Goal: Task Accomplishment & Management: Use online tool/utility

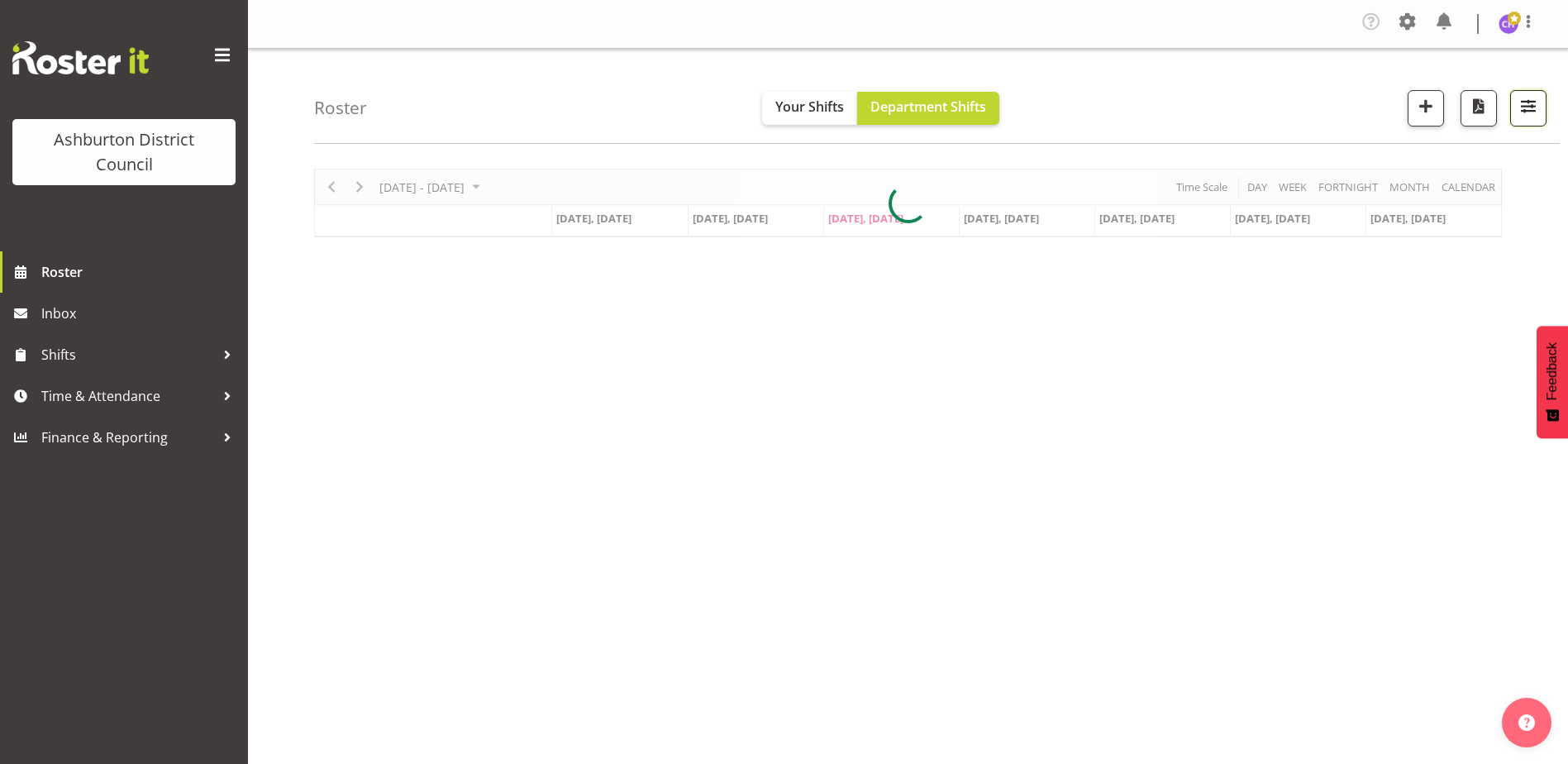
click at [1521, 106] on span "button" at bounding box center [1528, 105] width 21 height 21
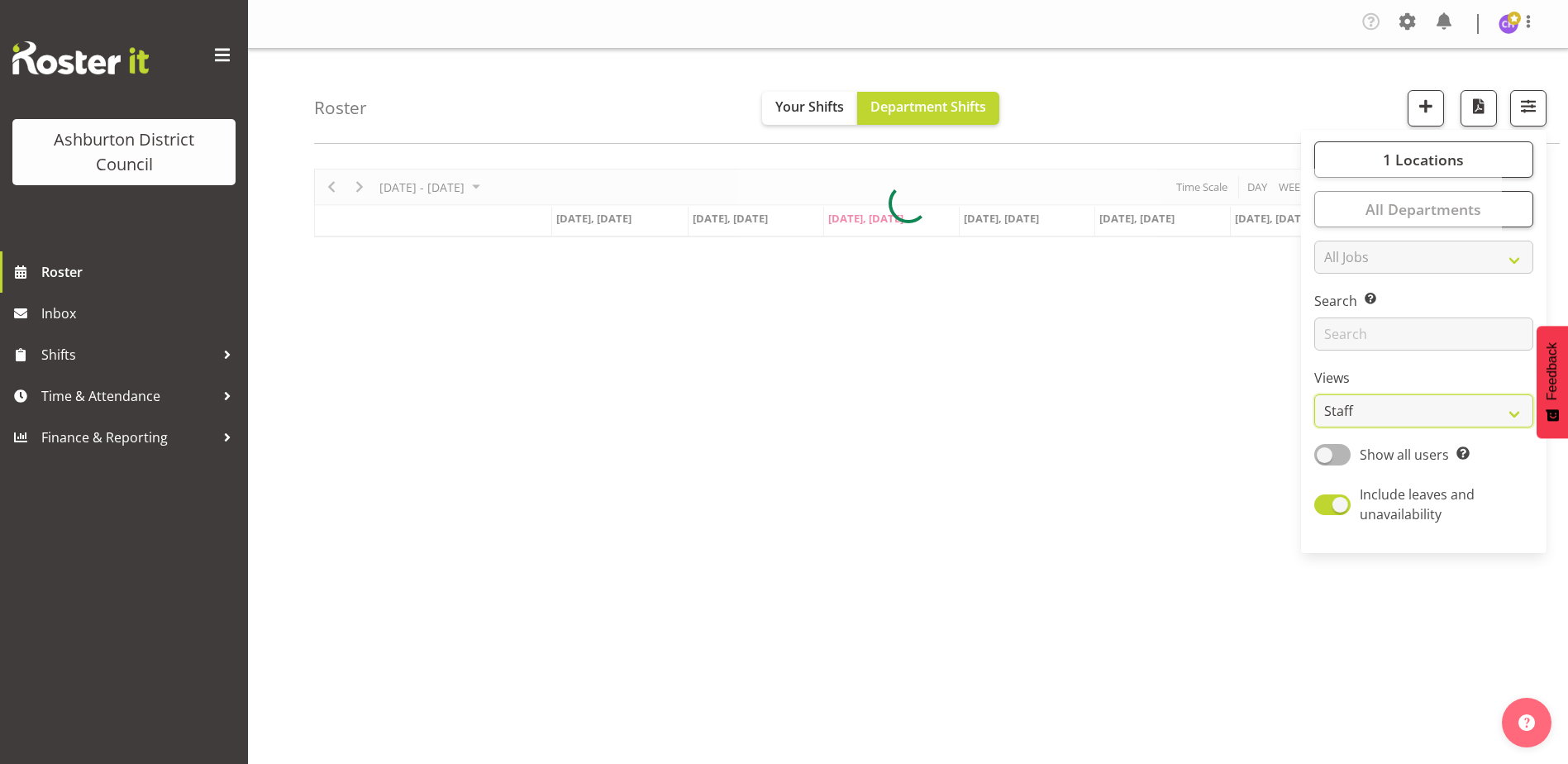
click at [1390, 413] on div "Roster Your Shifts Department Shifts 1 Locations [GEOGRAPHIC_DATA] [GEOGRAPHIC_…" at bounding box center [907, 433] width 1320 height 770
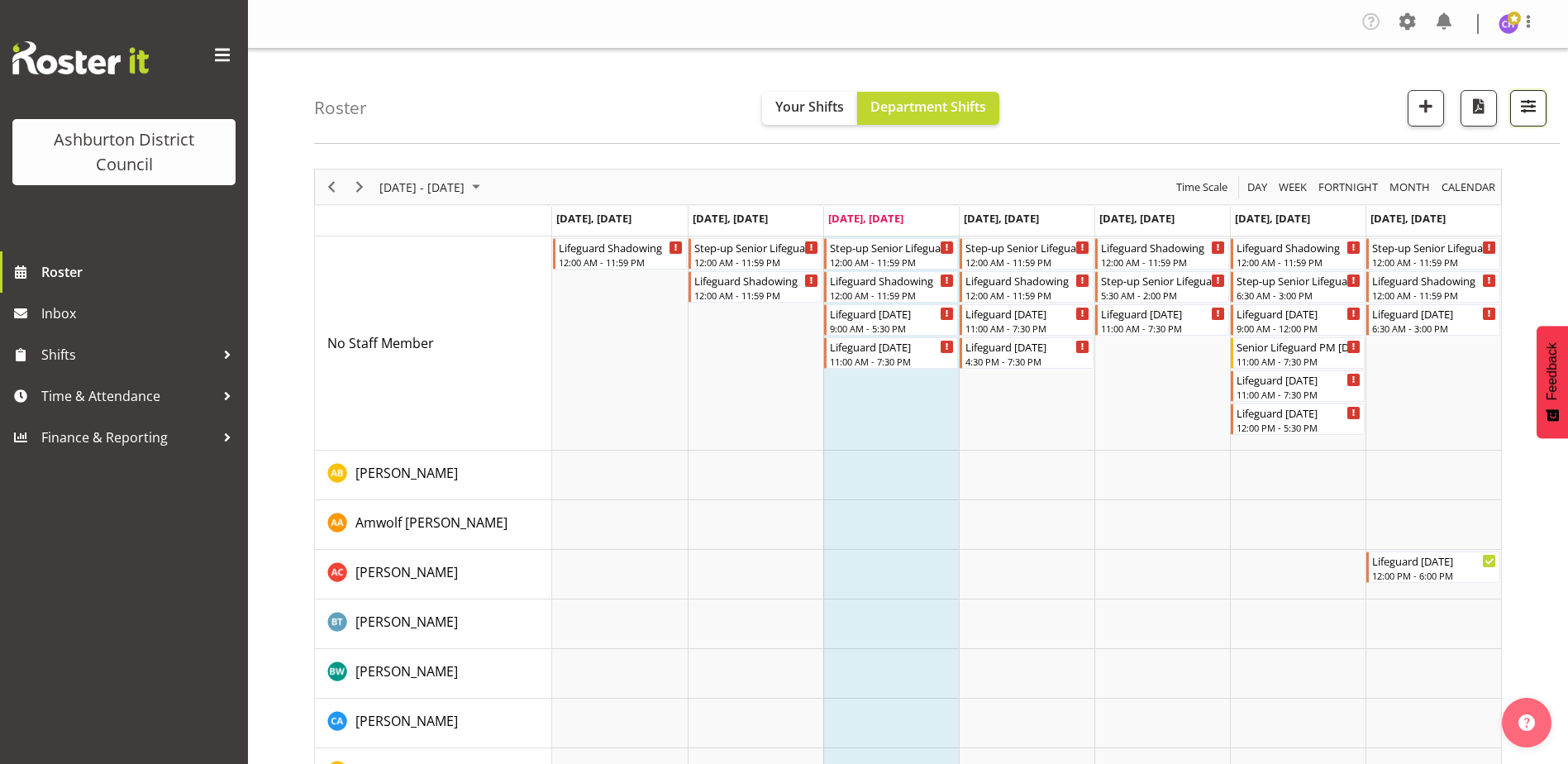
click at [1528, 109] on span "button" at bounding box center [1528, 105] width 21 height 21
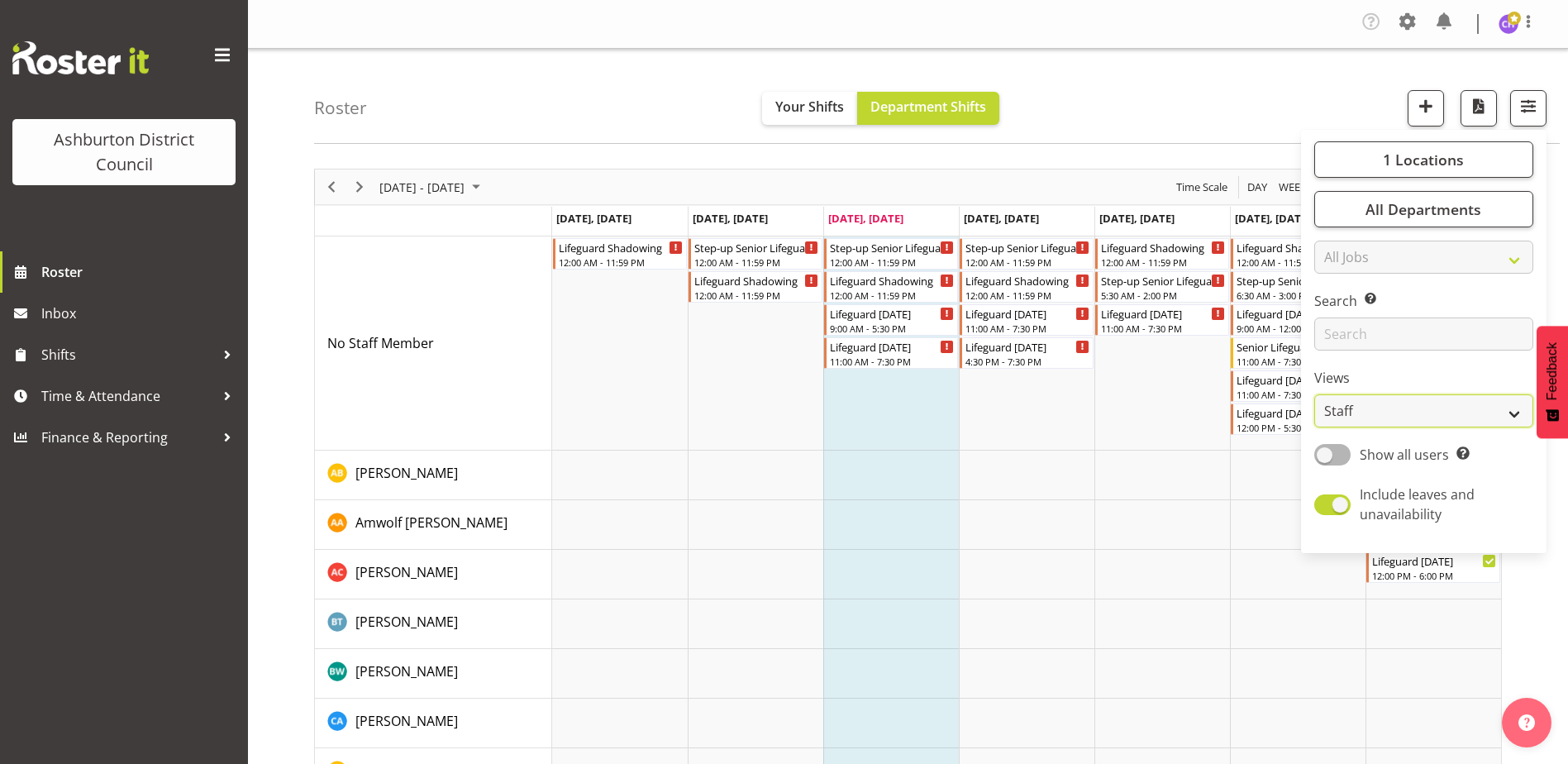
click at [1408, 415] on select "Staff Role Shift - Horizontal Shift - Vertical Staff - Location" at bounding box center [1424, 411] width 219 height 33
select select "shift"
click at [1316, 394] on select "Staff Role Shift - Horizontal Shift - Vertical Staff - Location" at bounding box center [1424, 411] width 219 height 33
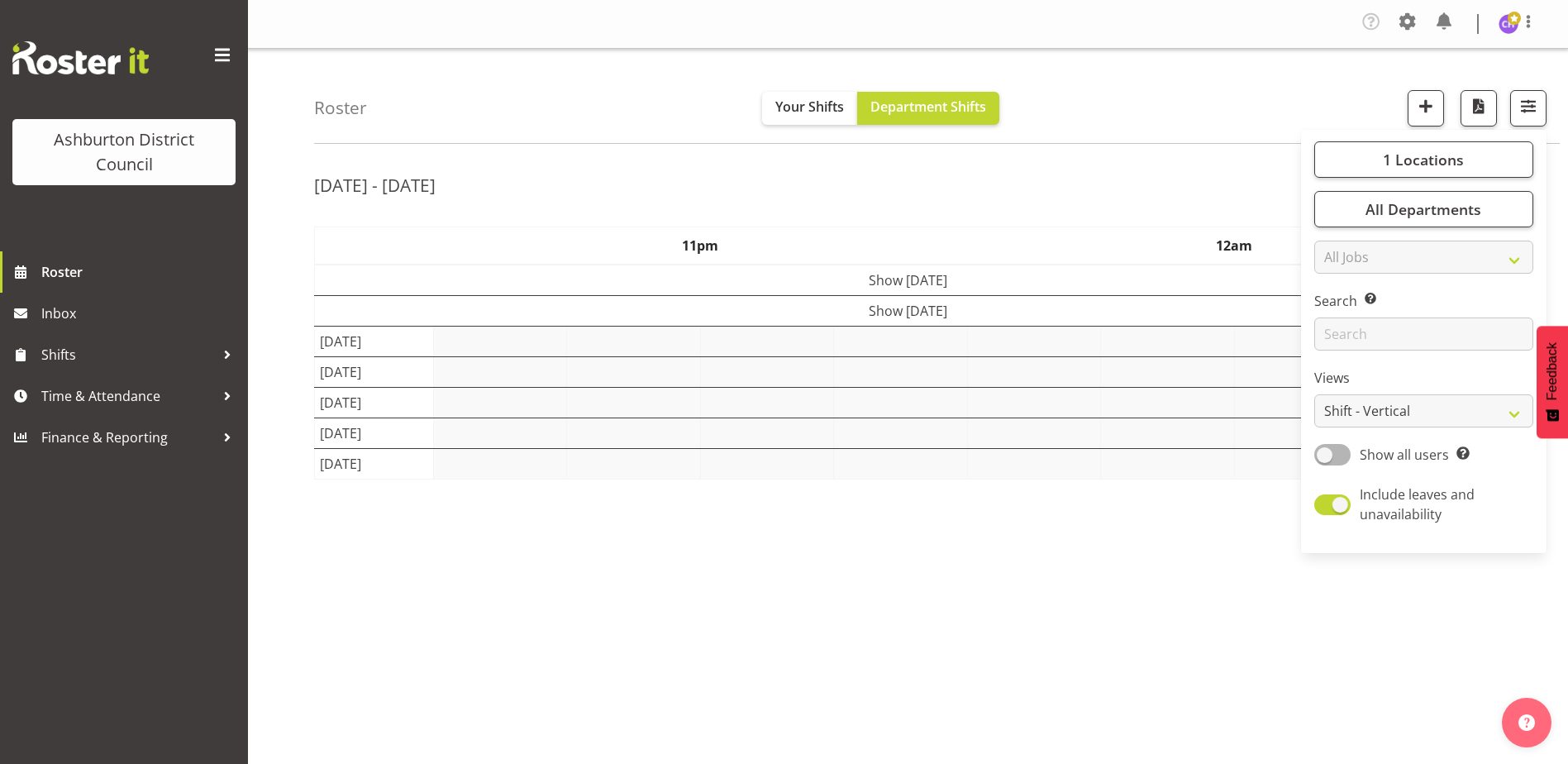
click at [1109, 80] on div "Roster Your Shifts Department Shifts 1 Locations [GEOGRAPHIC_DATA] [GEOGRAPHIC_…" at bounding box center [937, 96] width 1246 height 95
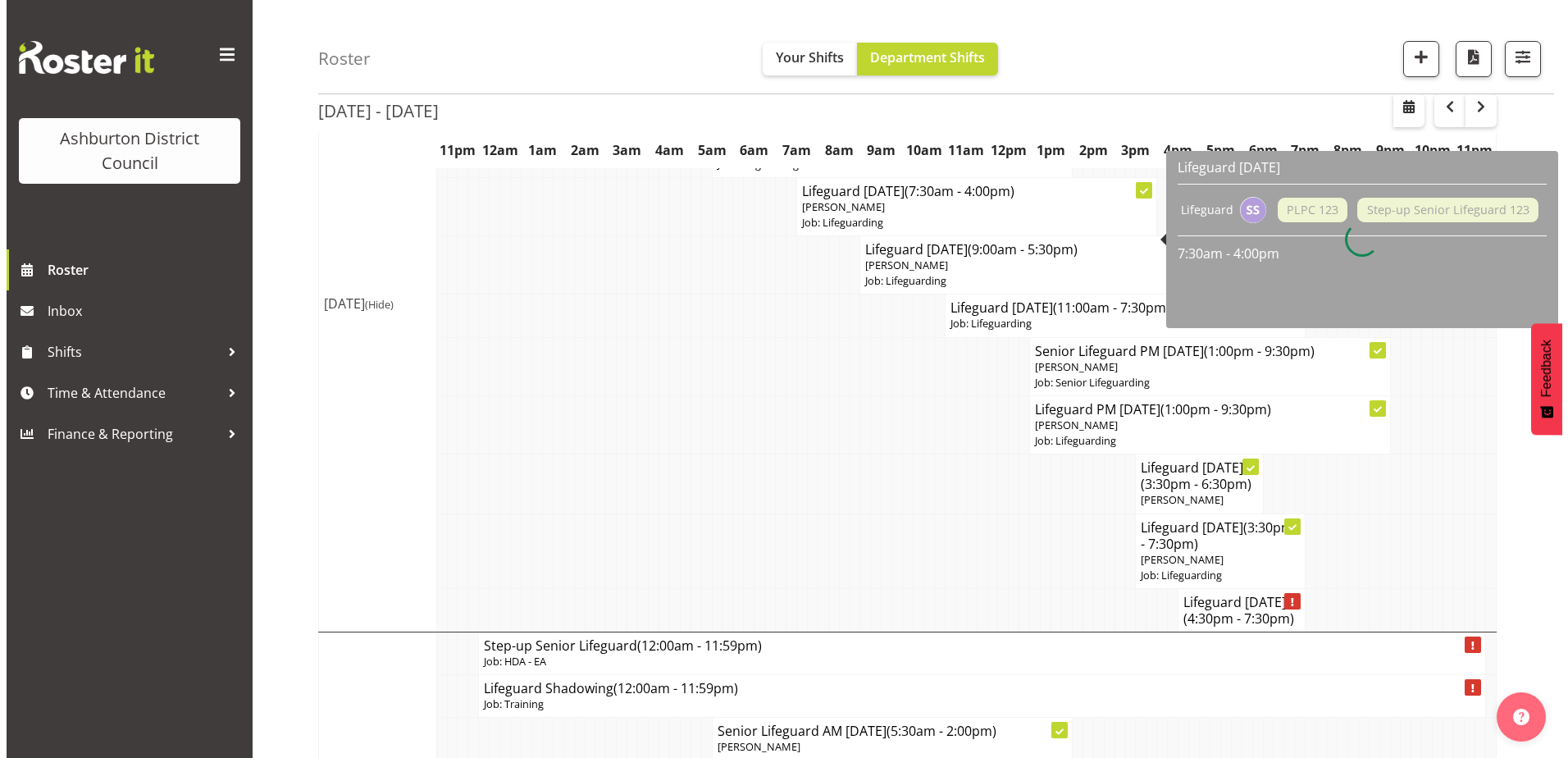
scroll to position [1067, 0]
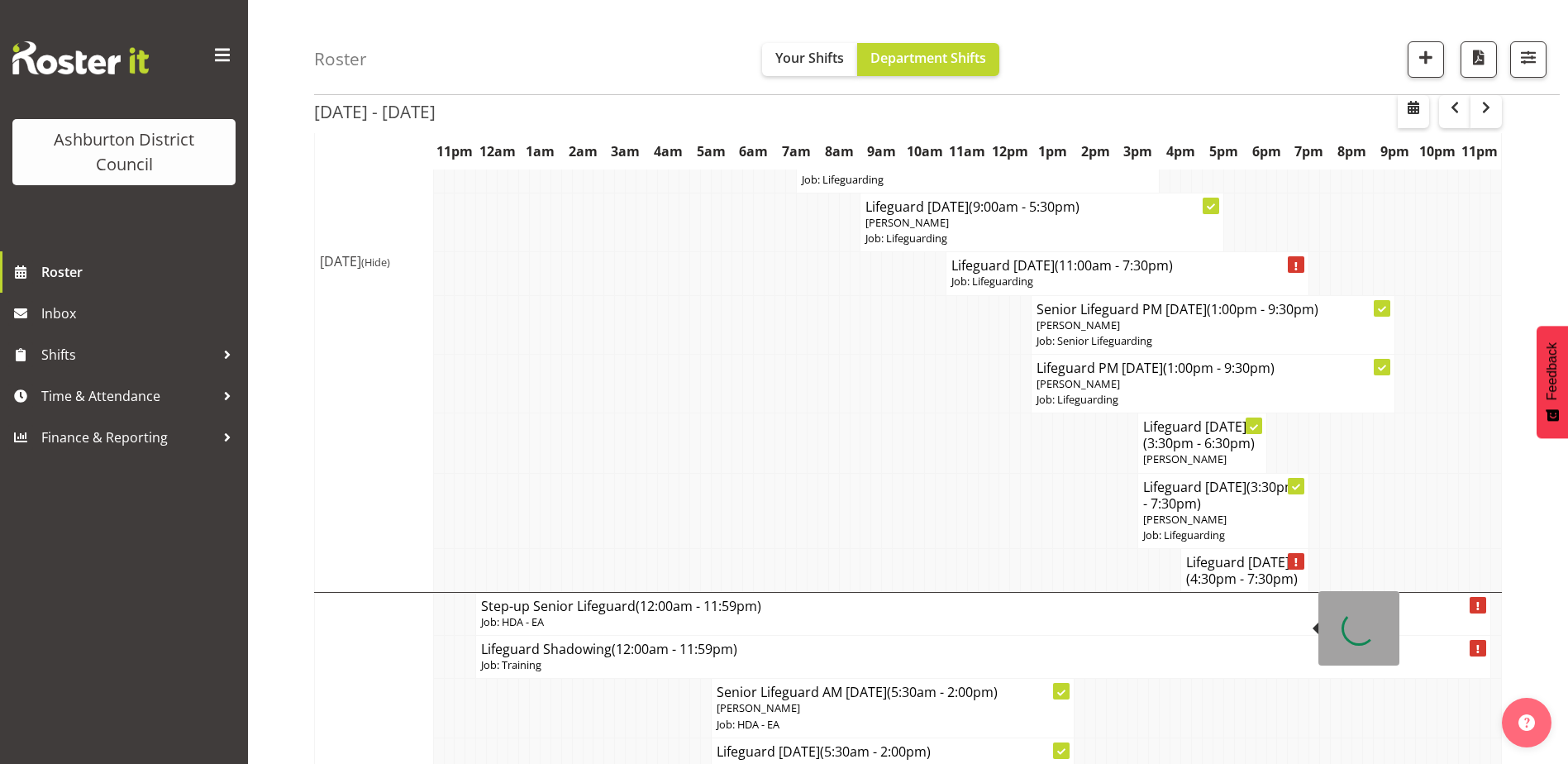
click at [1233, 587] on h4 "Lifeguard [DATE] (4:30pm - 7:30pm)" at bounding box center [1245, 570] width 117 height 33
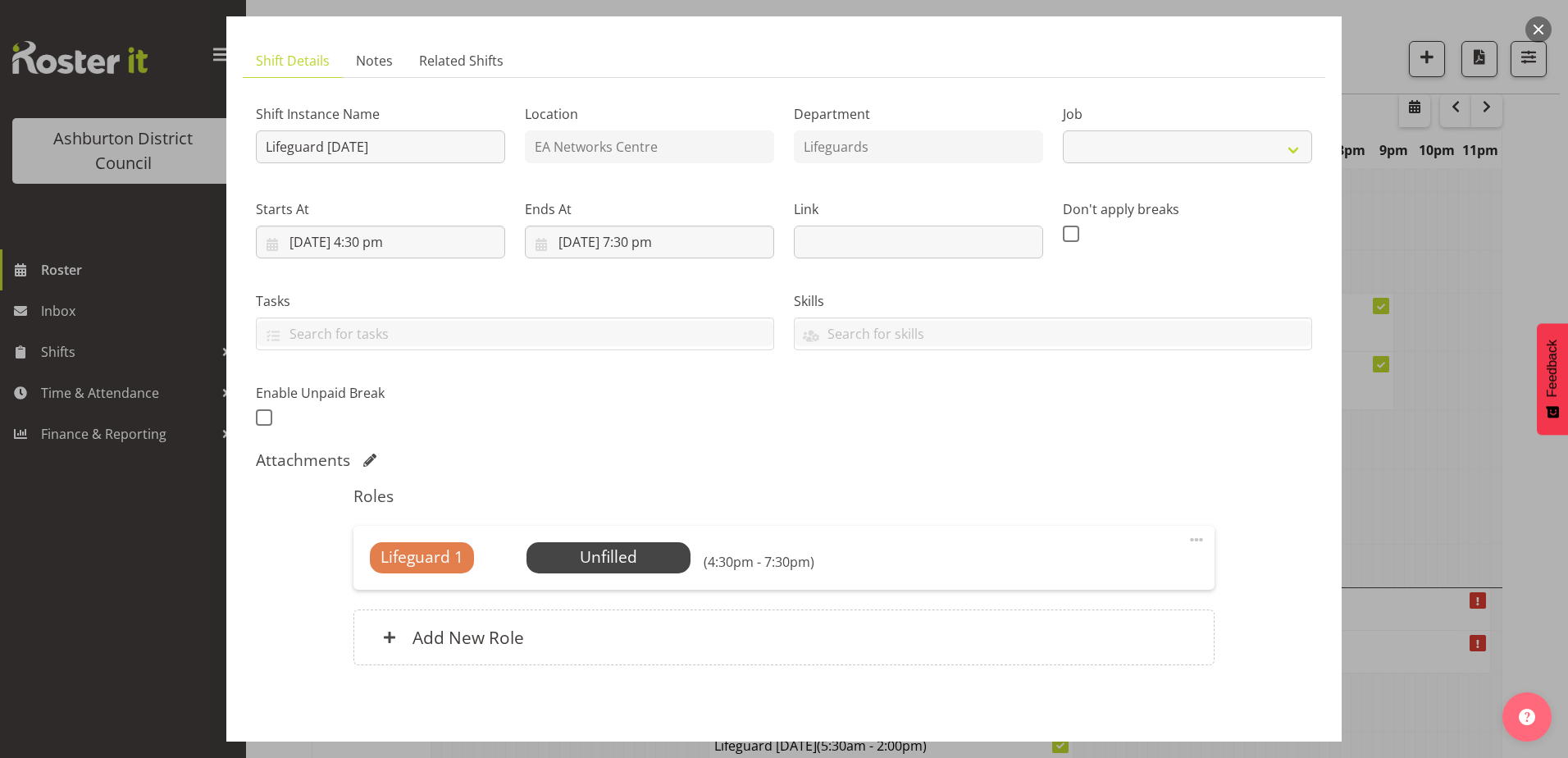
select select "38"
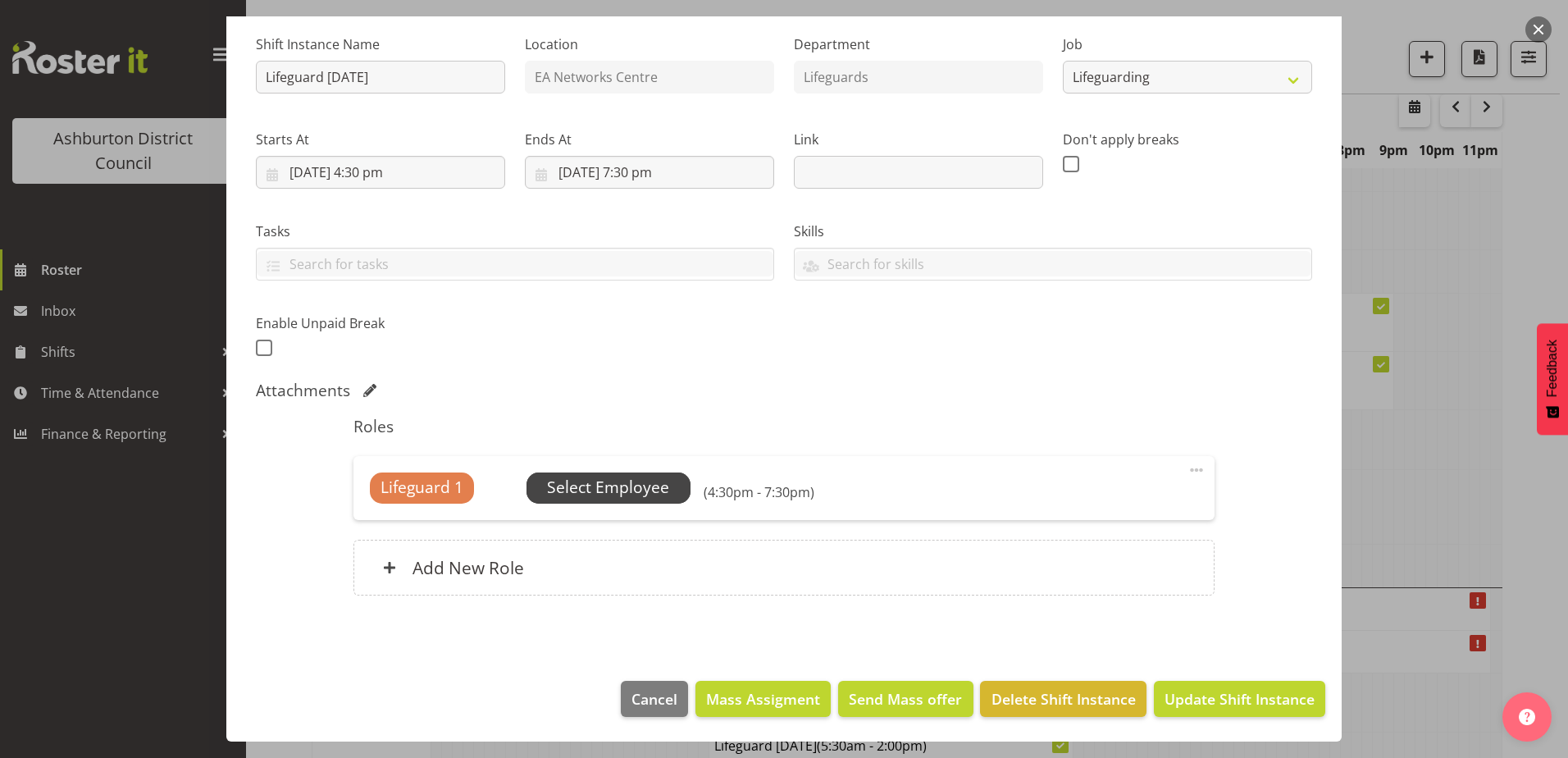
click at [622, 474] on span "Select Employee" at bounding box center [608, 488] width 164 height 31
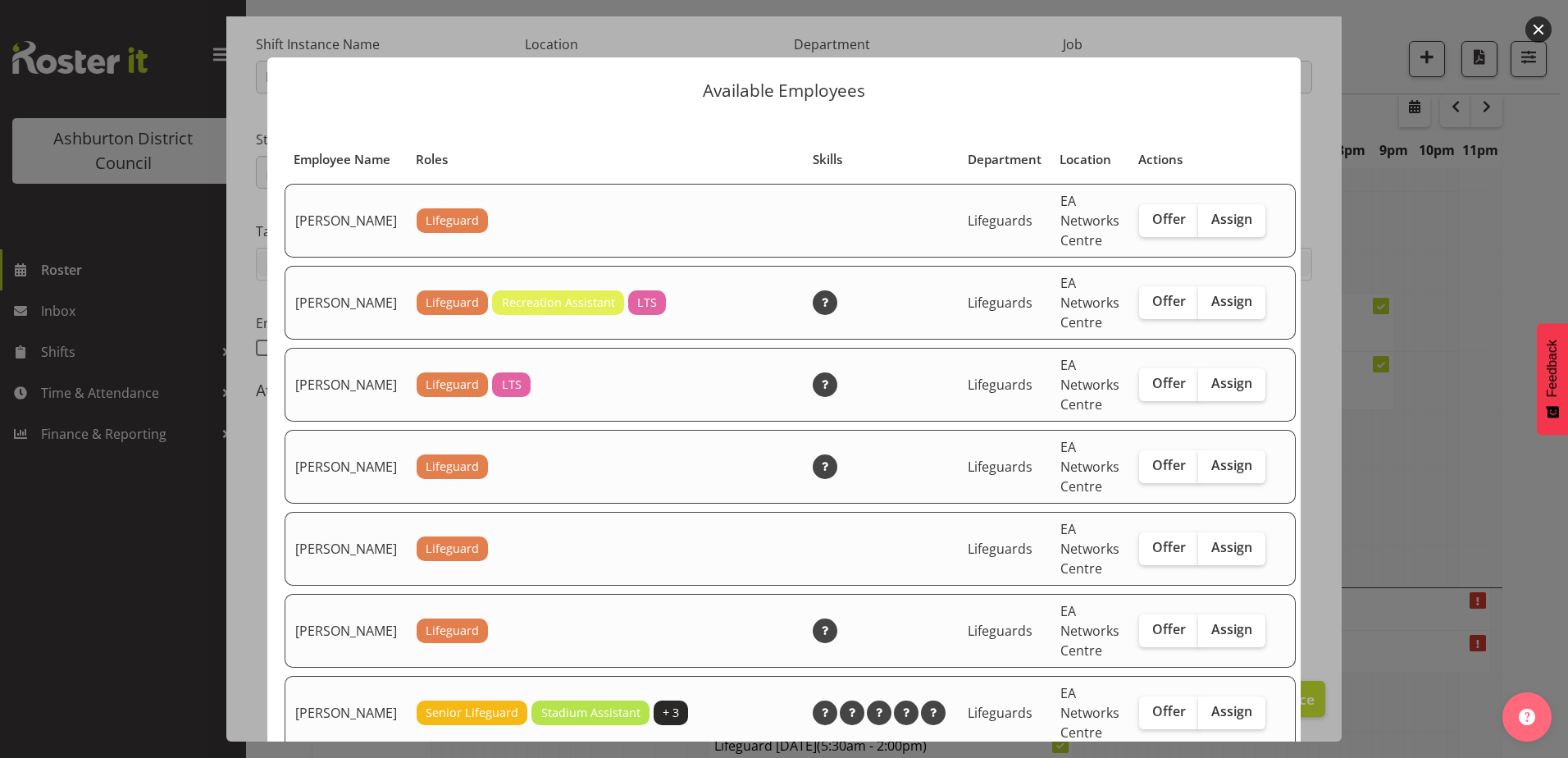
scroll to position [82, 0]
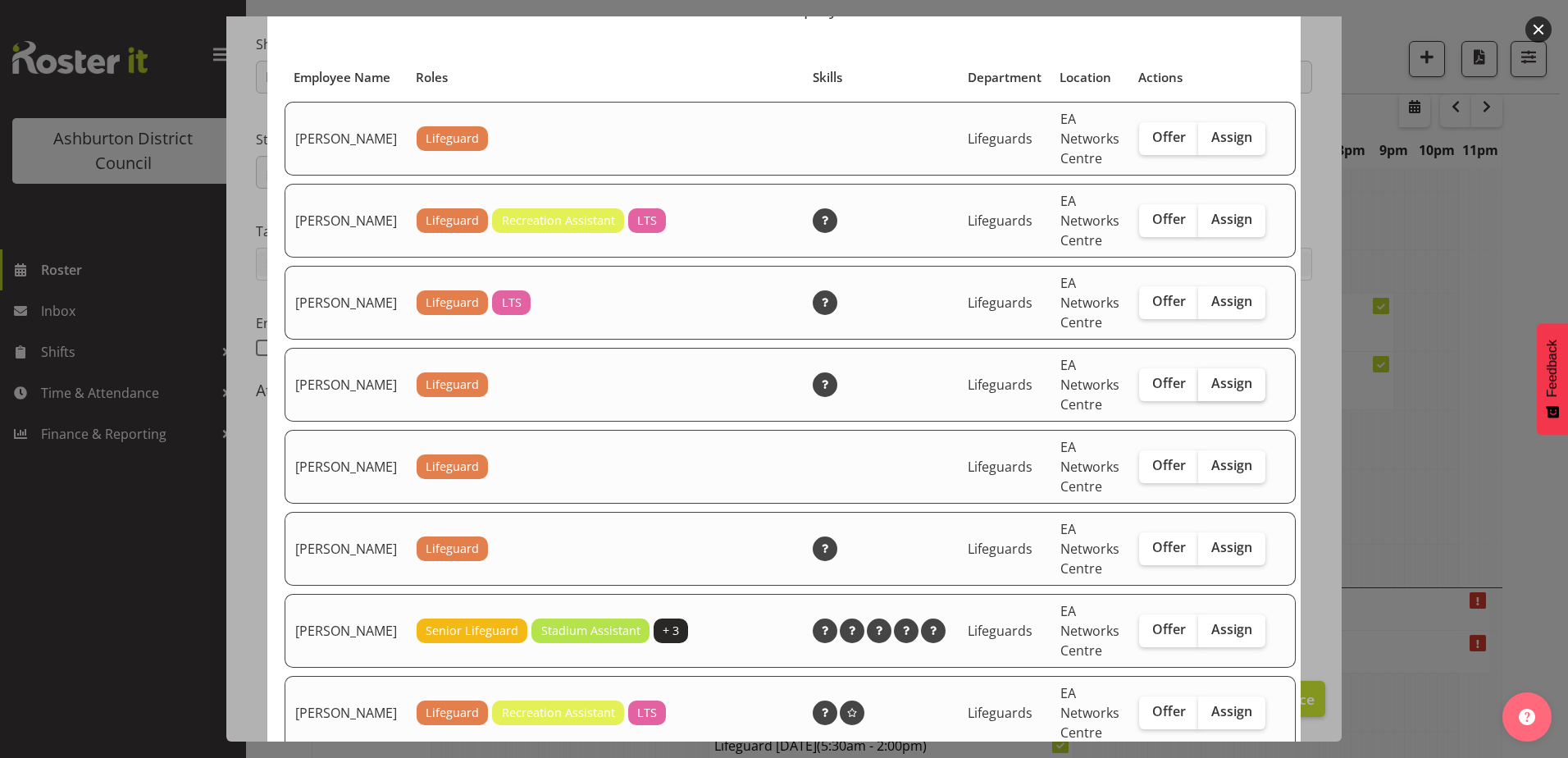
click at [1212, 391] on span "Assign" at bounding box center [1232, 383] width 41 height 16
click at [1203, 389] on input "Assign" at bounding box center [1203, 384] width 11 height 11
checkbox input "true"
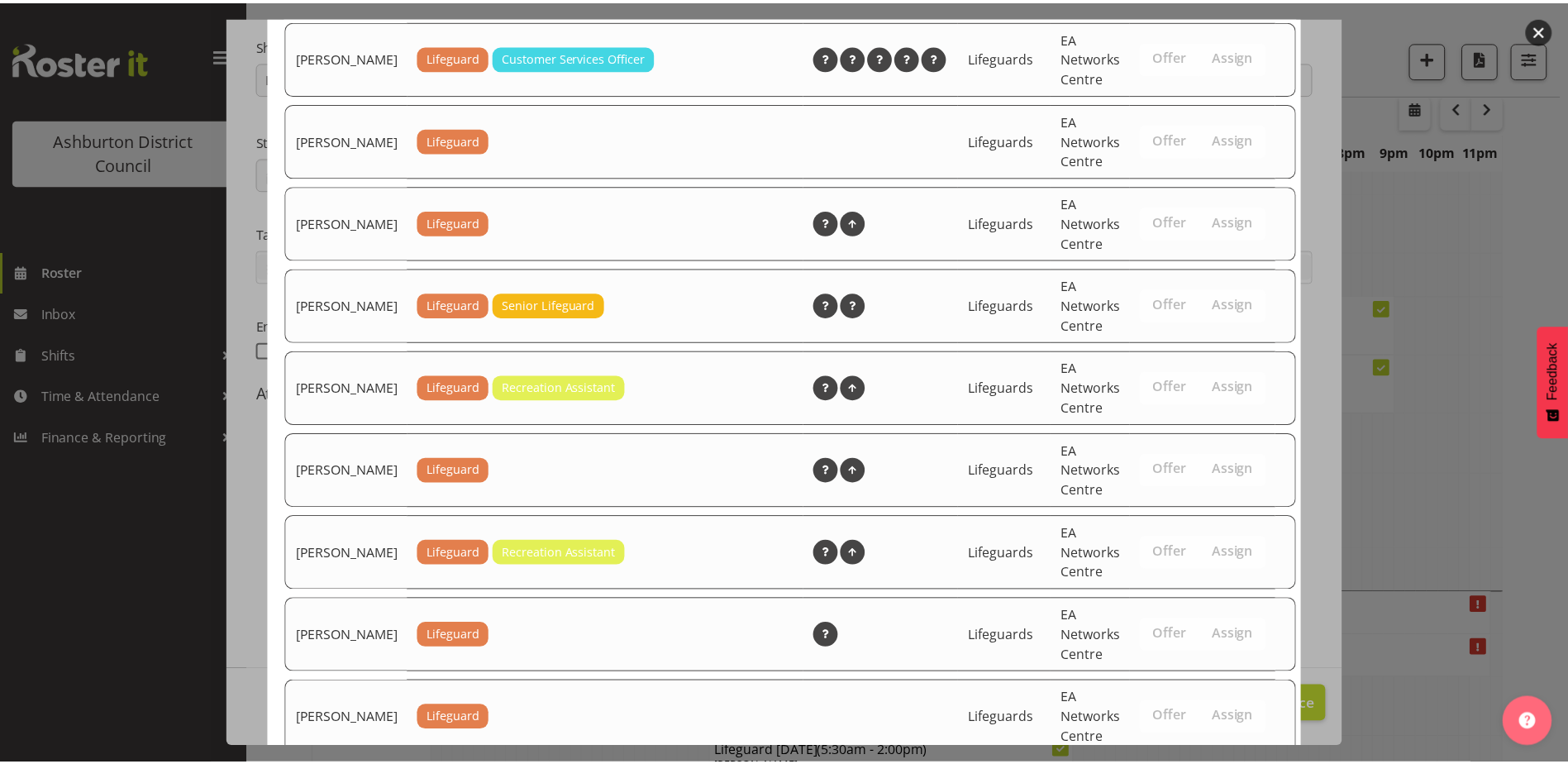
scroll to position [2632, 0]
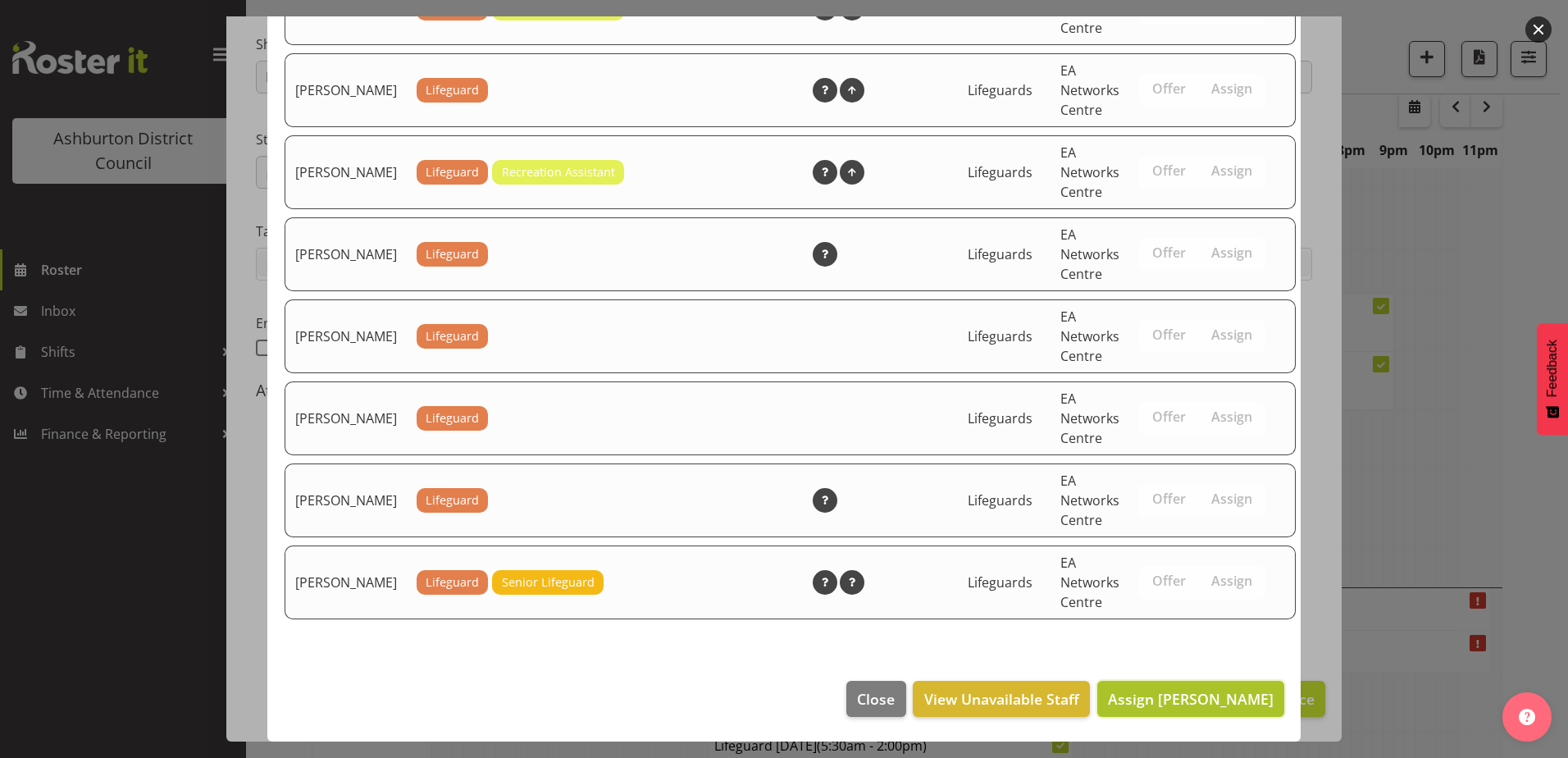
click at [1181, 689] on span "Assign [PERSON_NAME]" at bounding box center [1190, 699] width 165 height 21
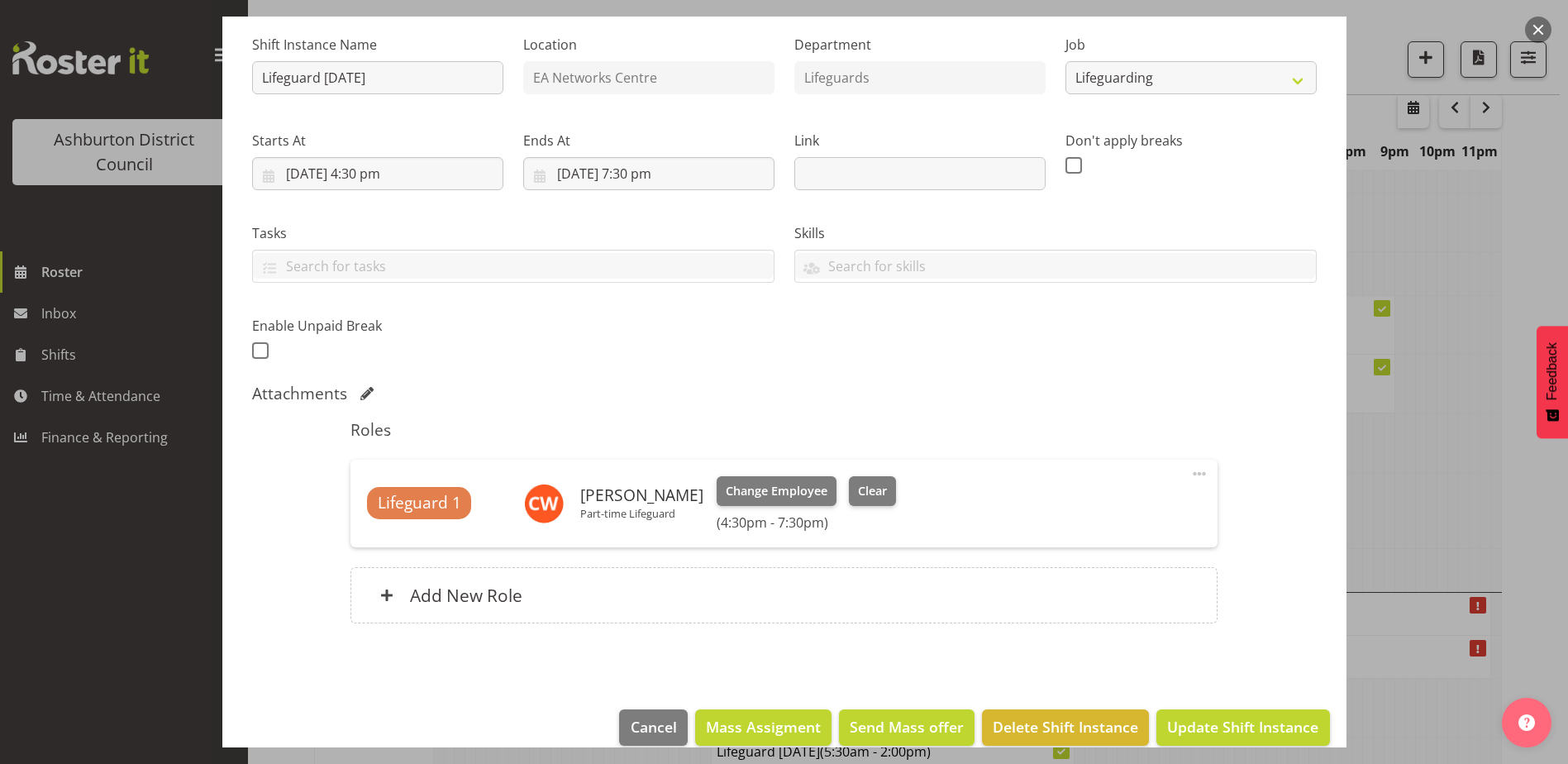
scroll to position [182, 0]
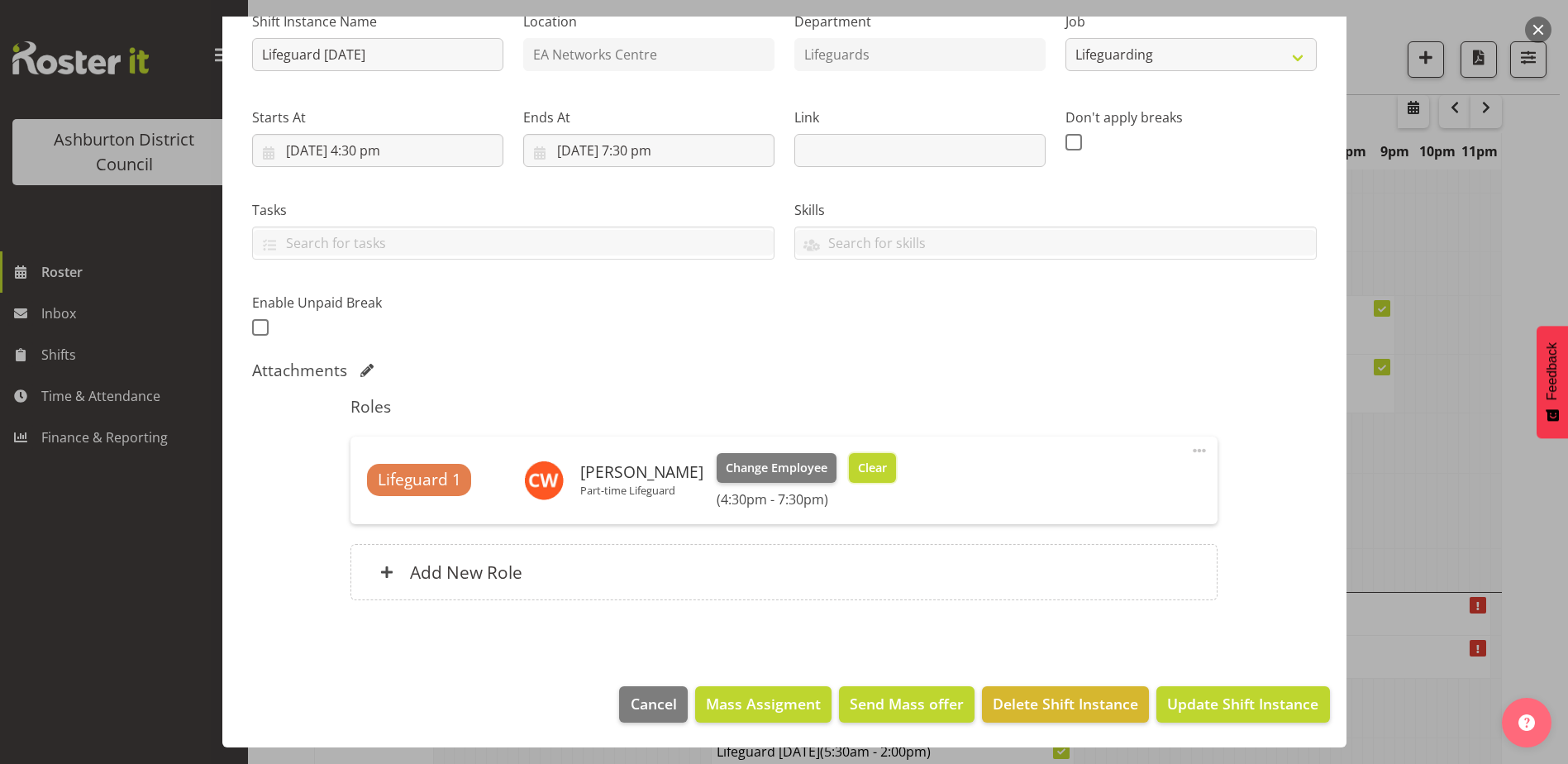
click at [875, 469] on button "Clear" at bounding box center [872, 468] width 47 height 29
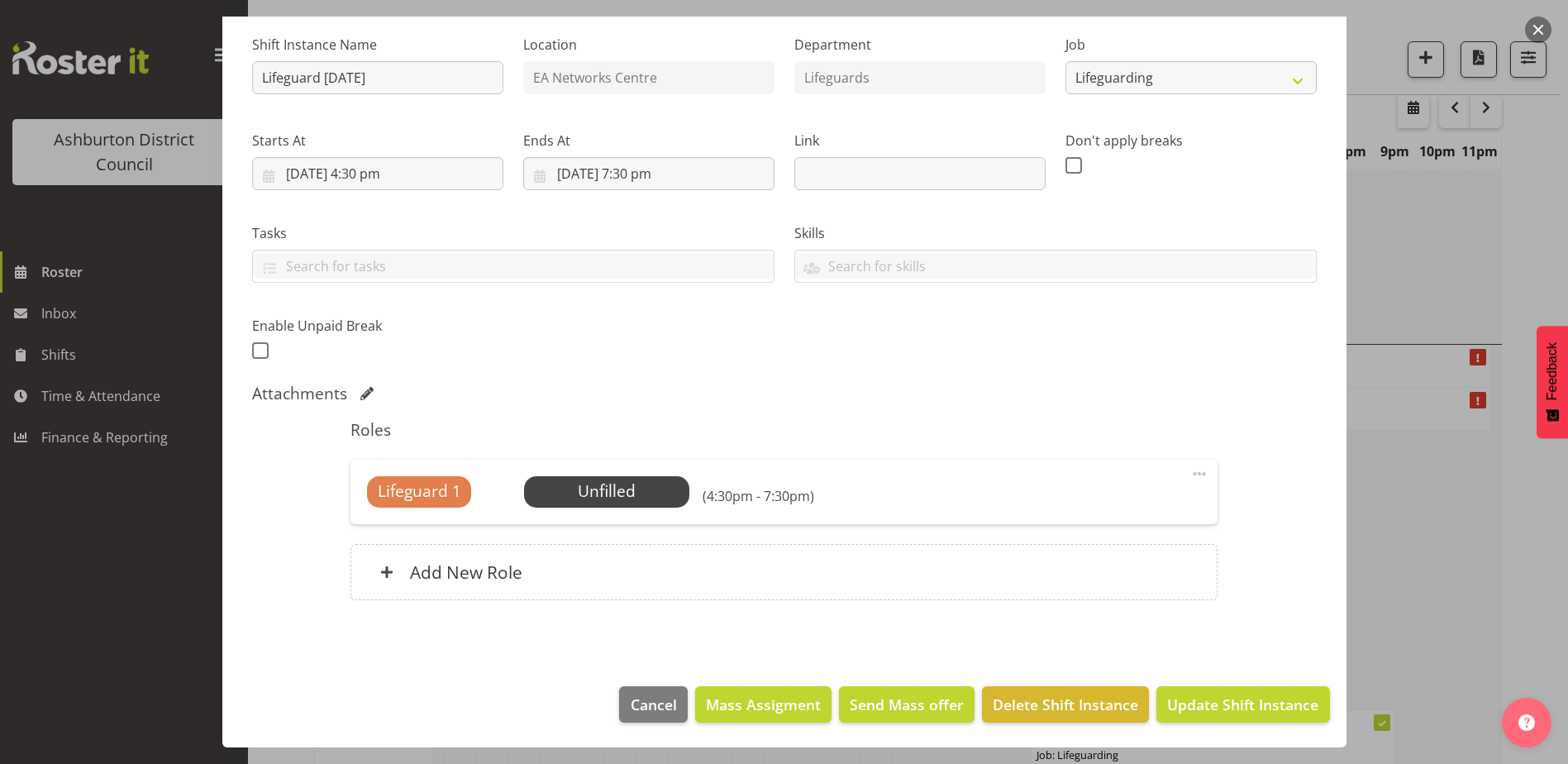
scroll to position [0, 0]
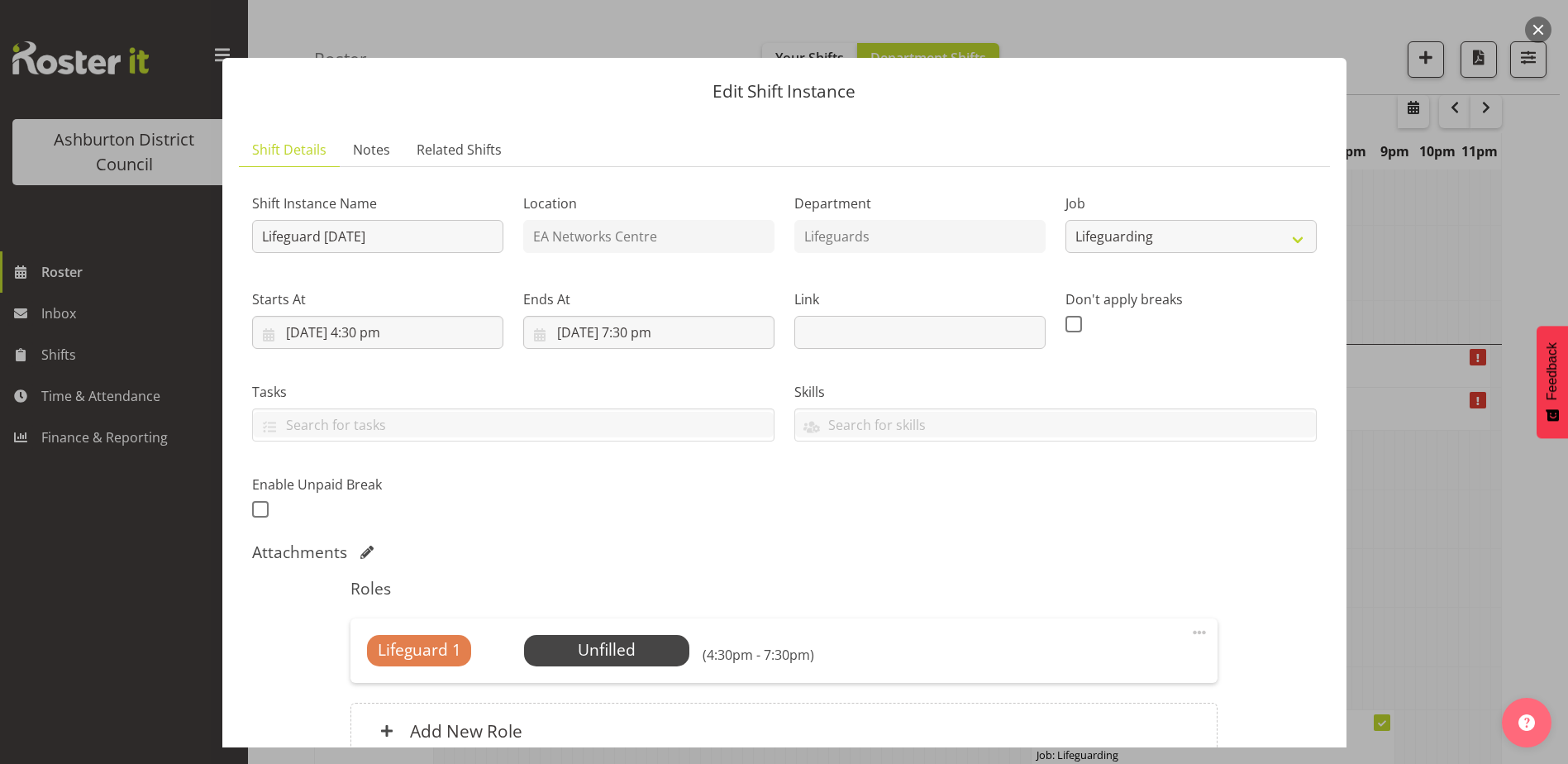
click at [1532, 31] on button "button" at bounding box center [1539, 29] width 27 height 27
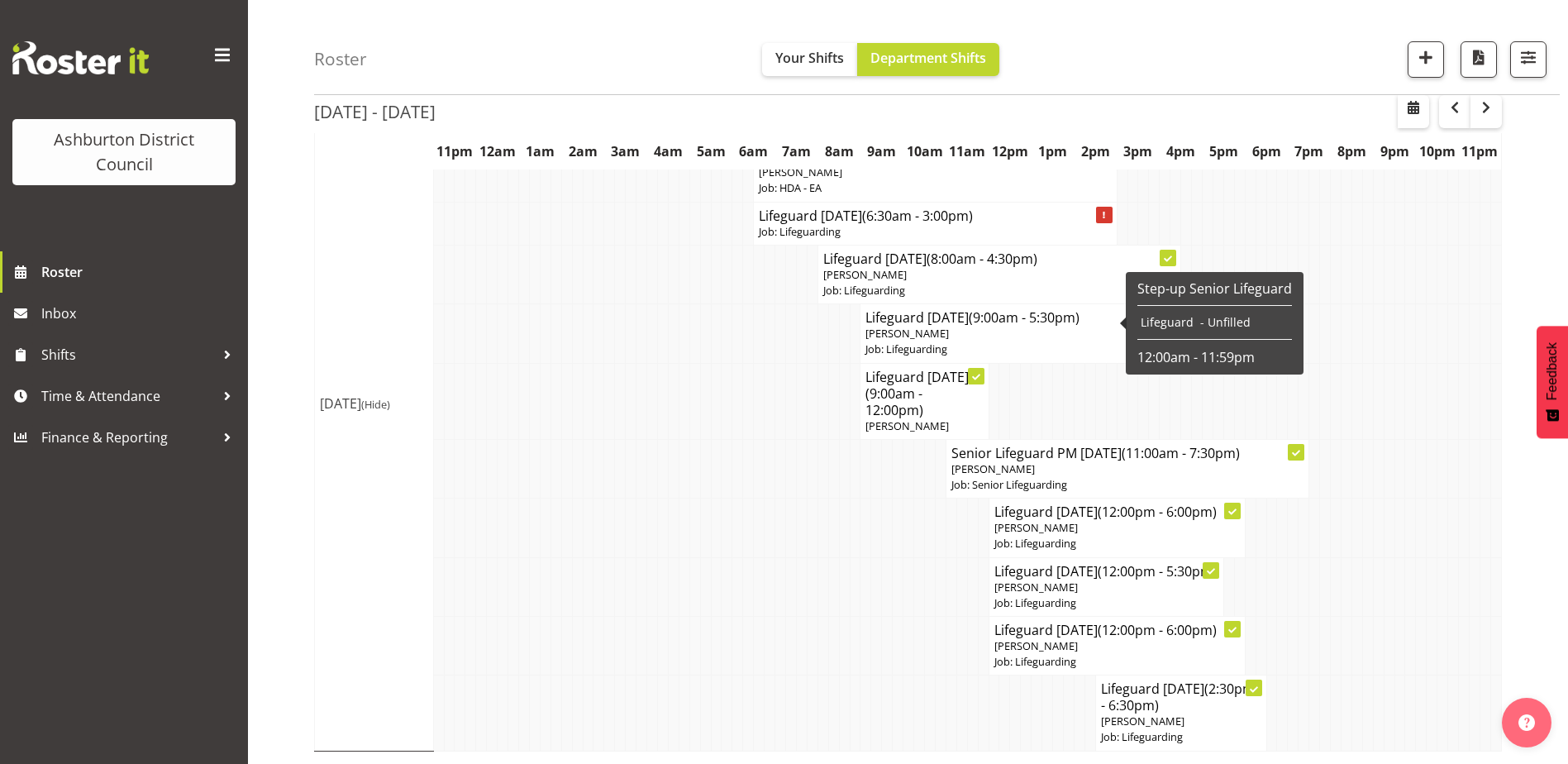
scroll to position [3096, 0]
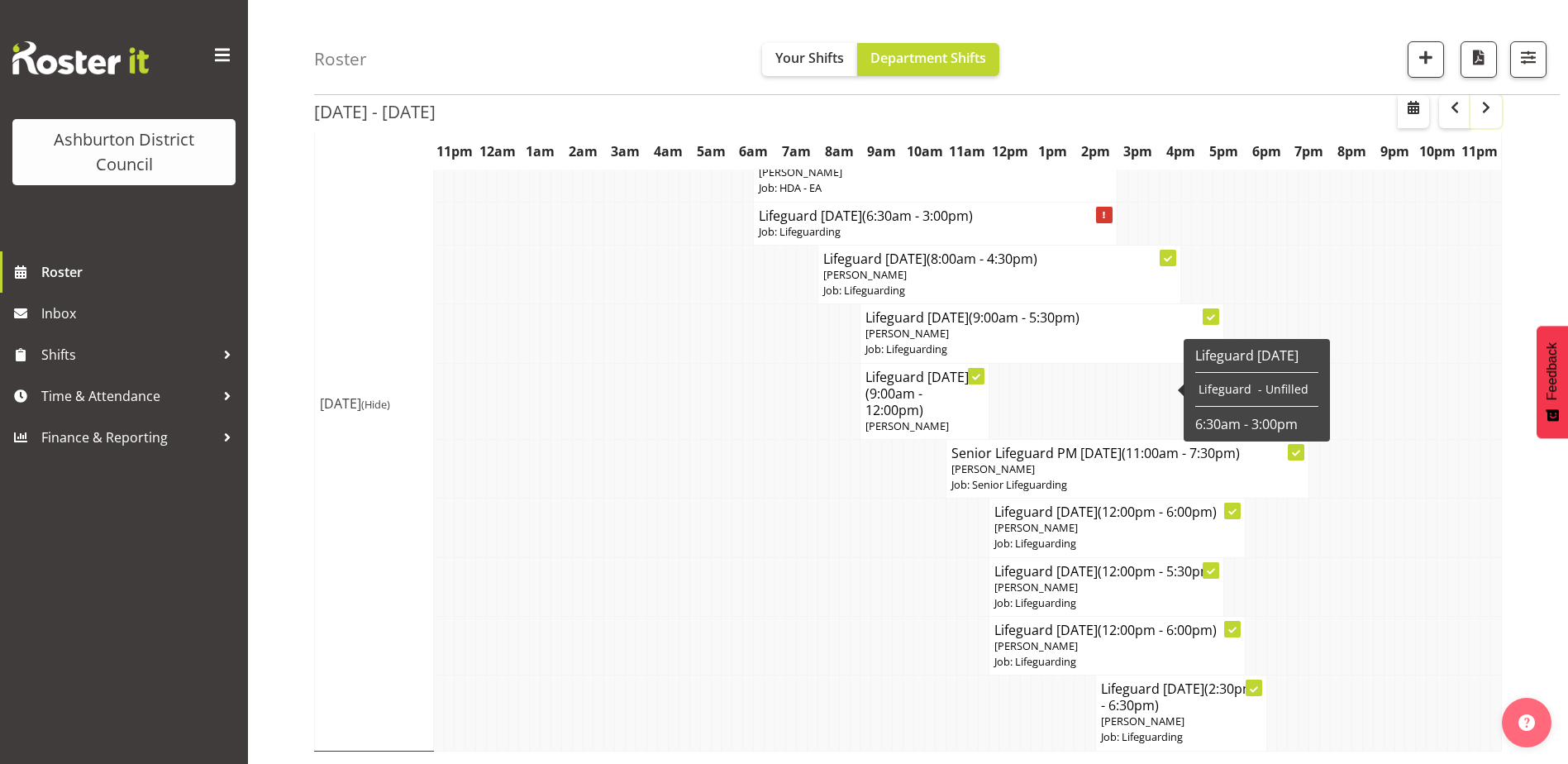
click at [1496, 117] on span "button" at bounding box center [1487, 108] width 20 height 20
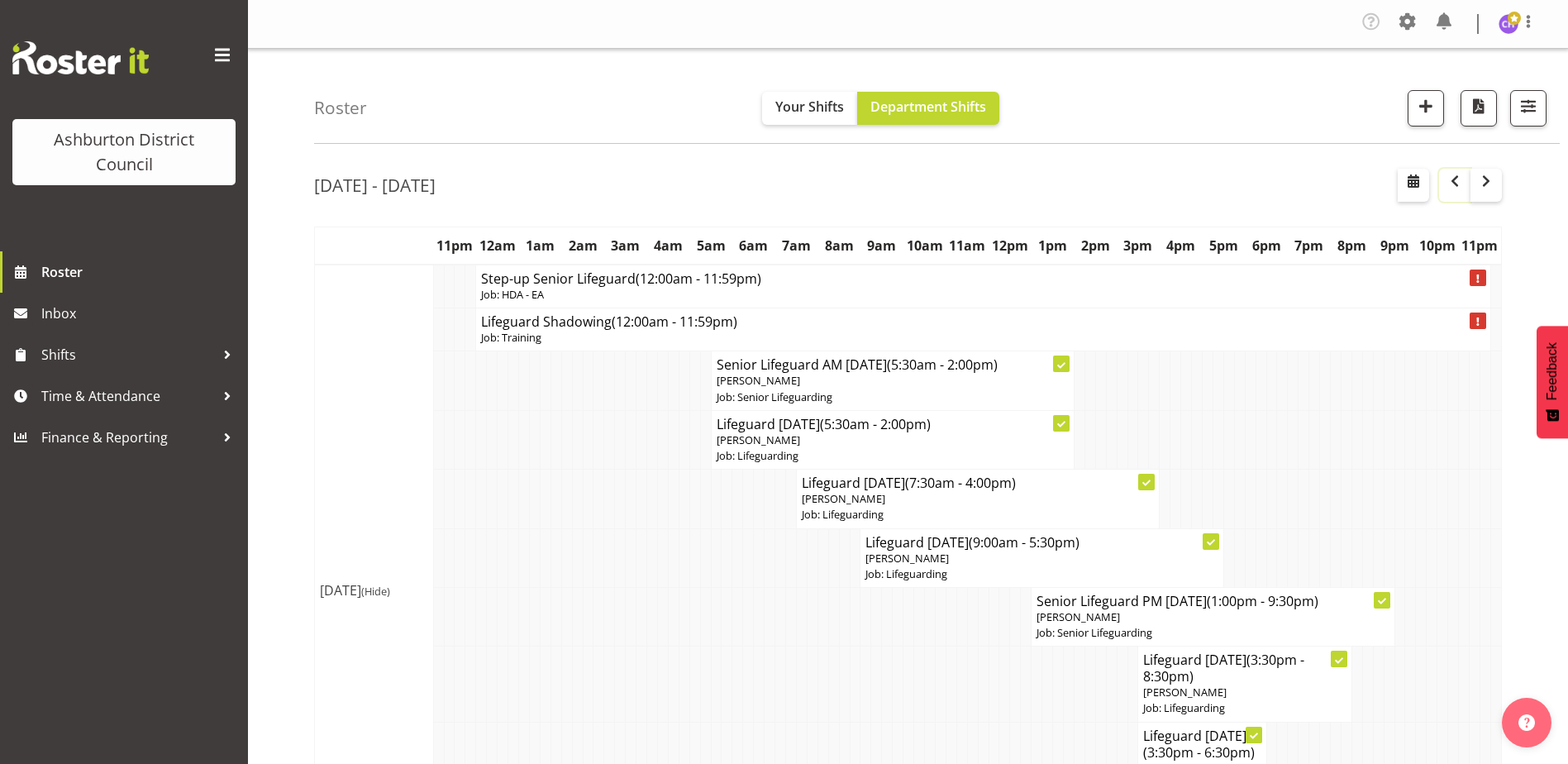
click at [1453, 193] on span "button" at bounding box center [1455, 183] width 5 height 25
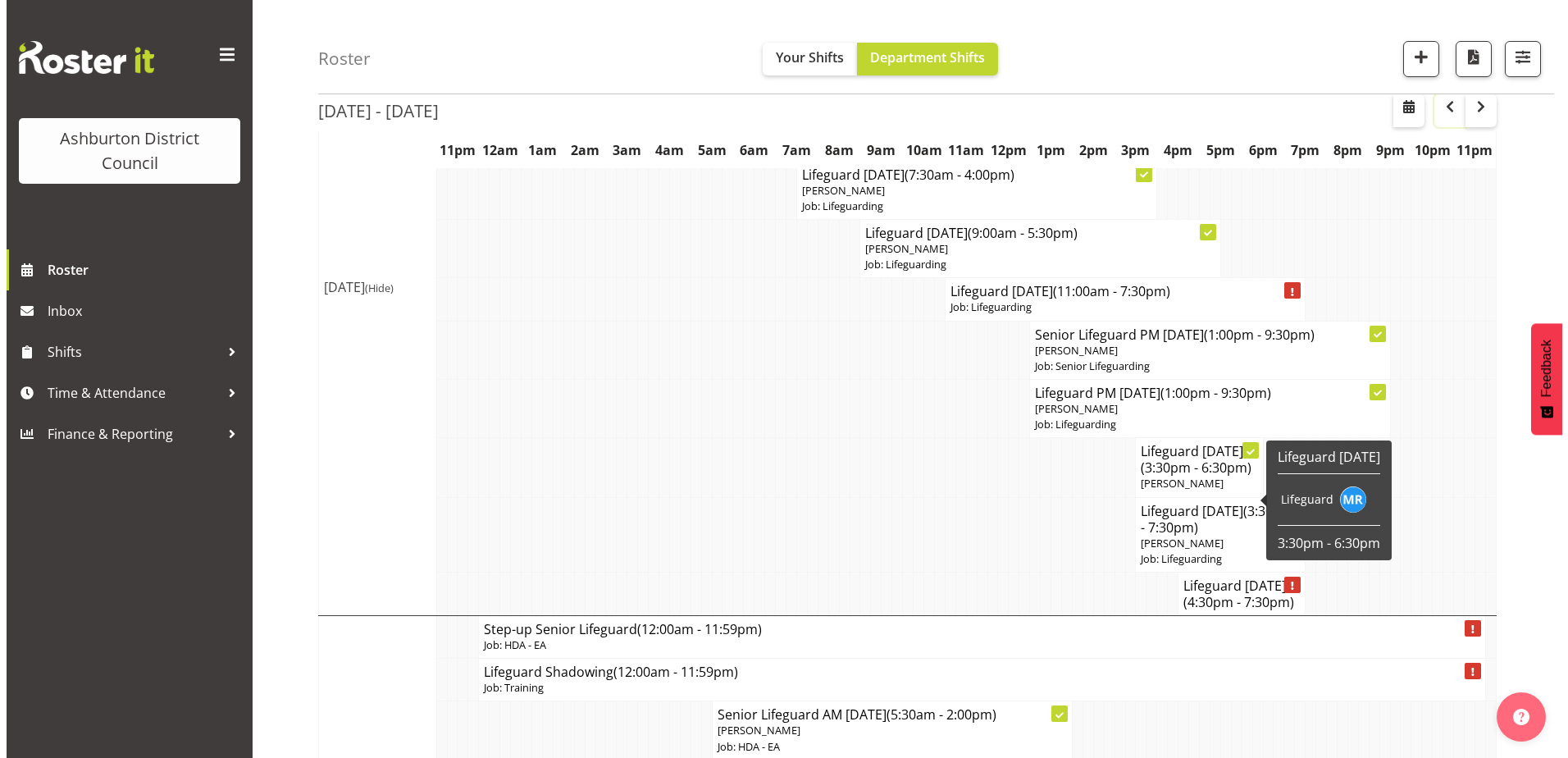
scroll to position [1067, 0]
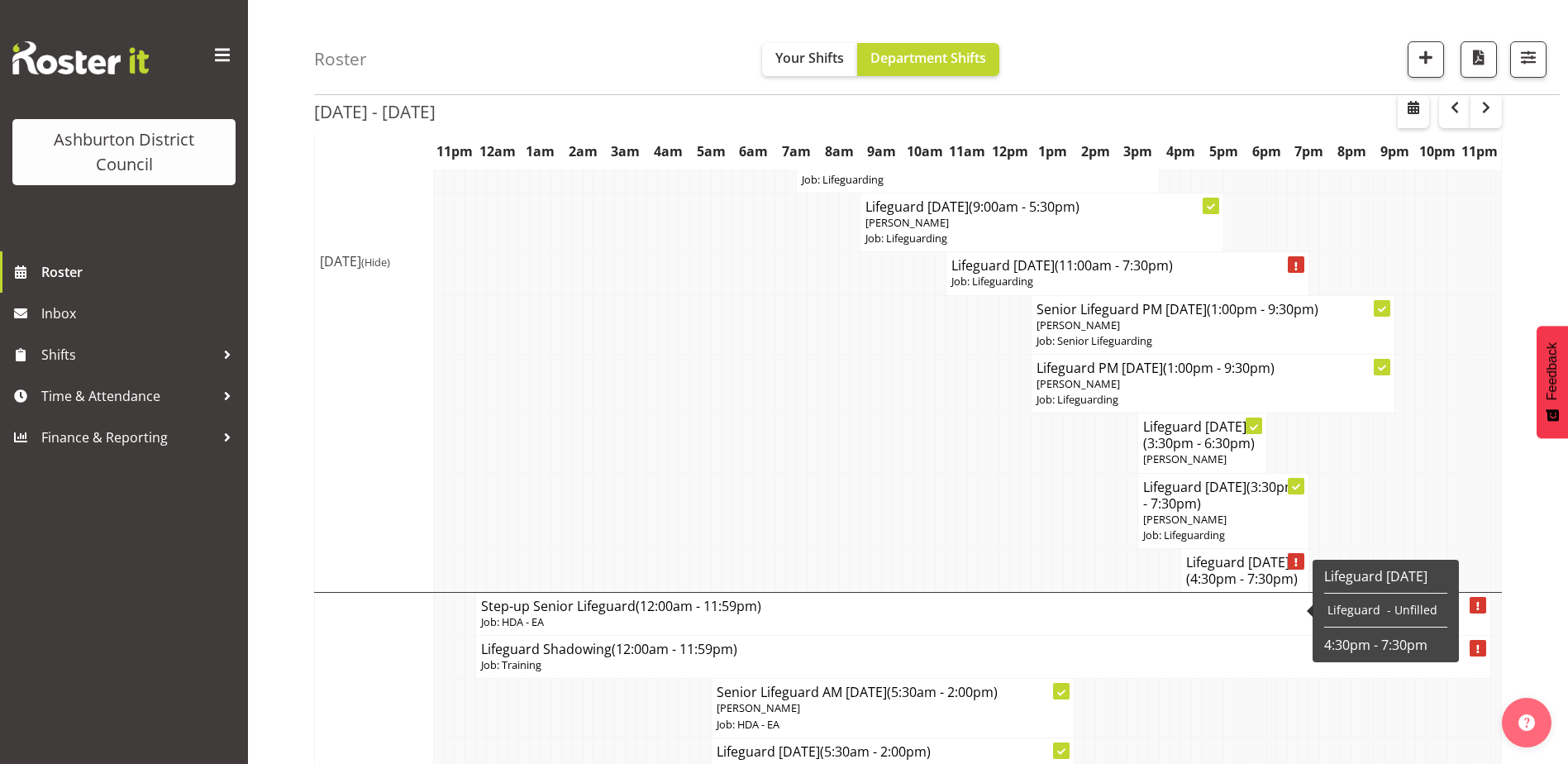
click at [1222, 587] on h4 "Lifeguard [DATE] (4:30pm - 7:30pm)" at bounding box center [1245, 570] width 117 height 33
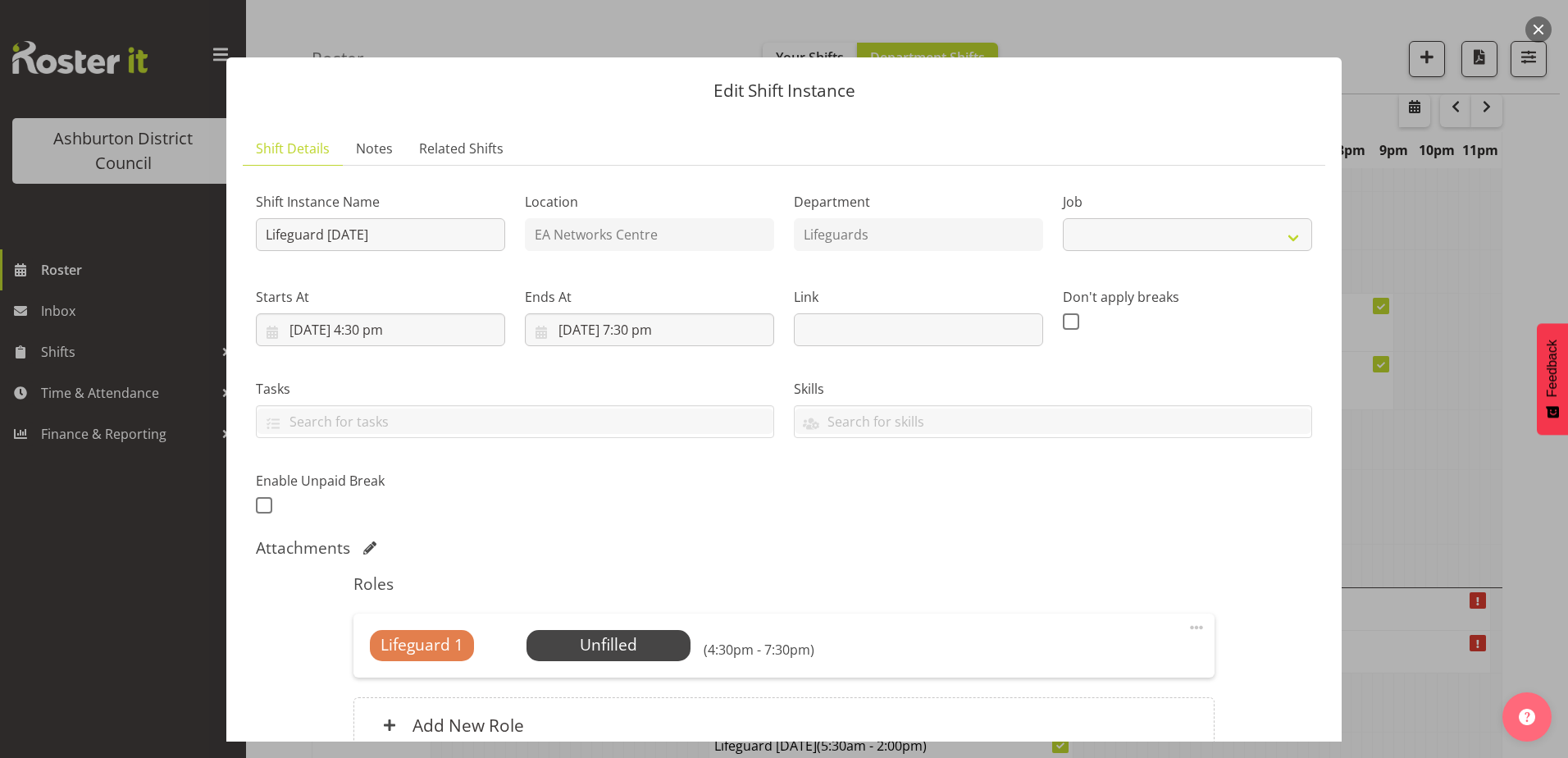
select select "38"
click at [641, 642] on span "Select Employee" at bounding box center [609, 646] width 122 height 24
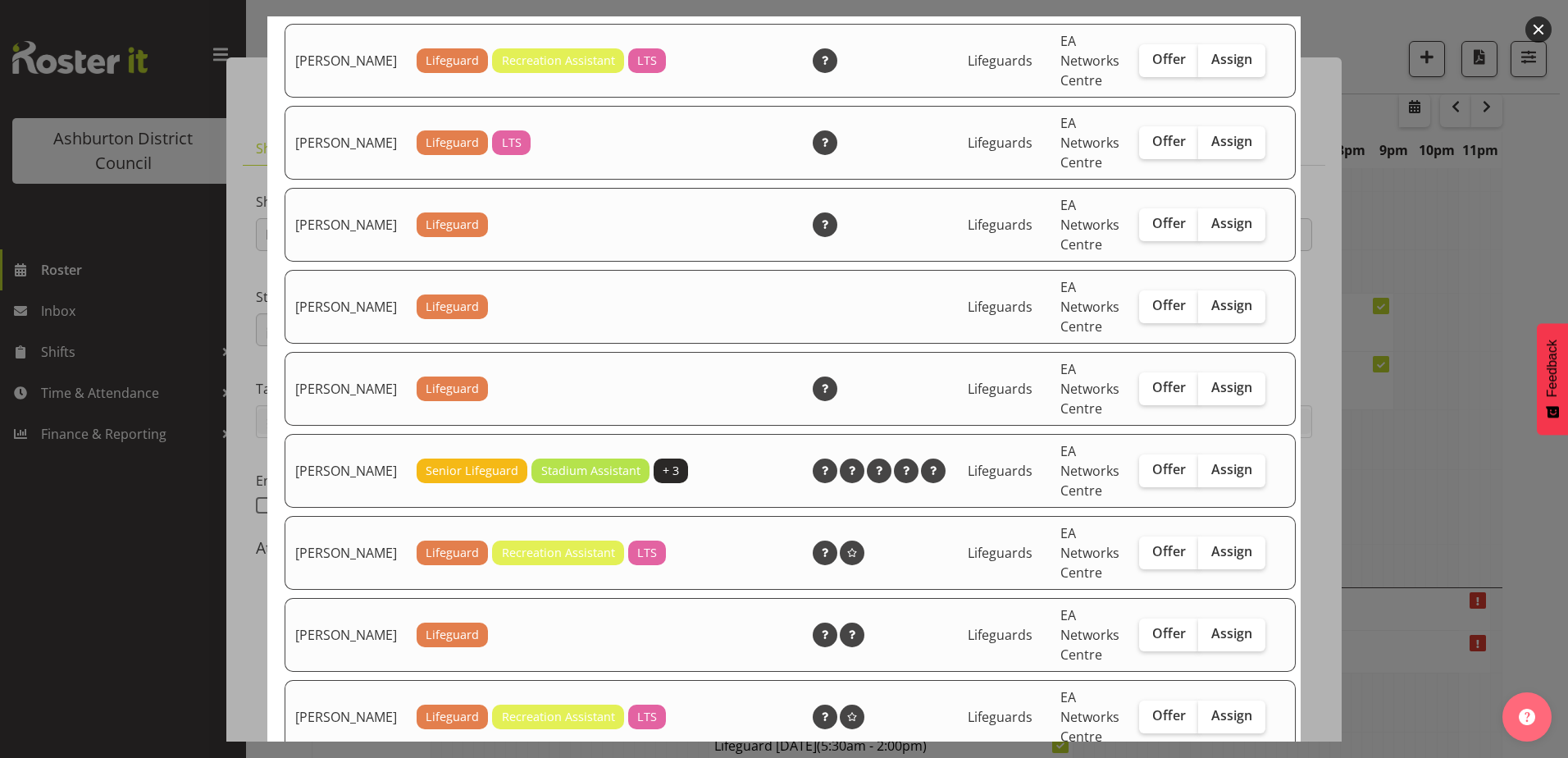
scroll to position [82, 0]
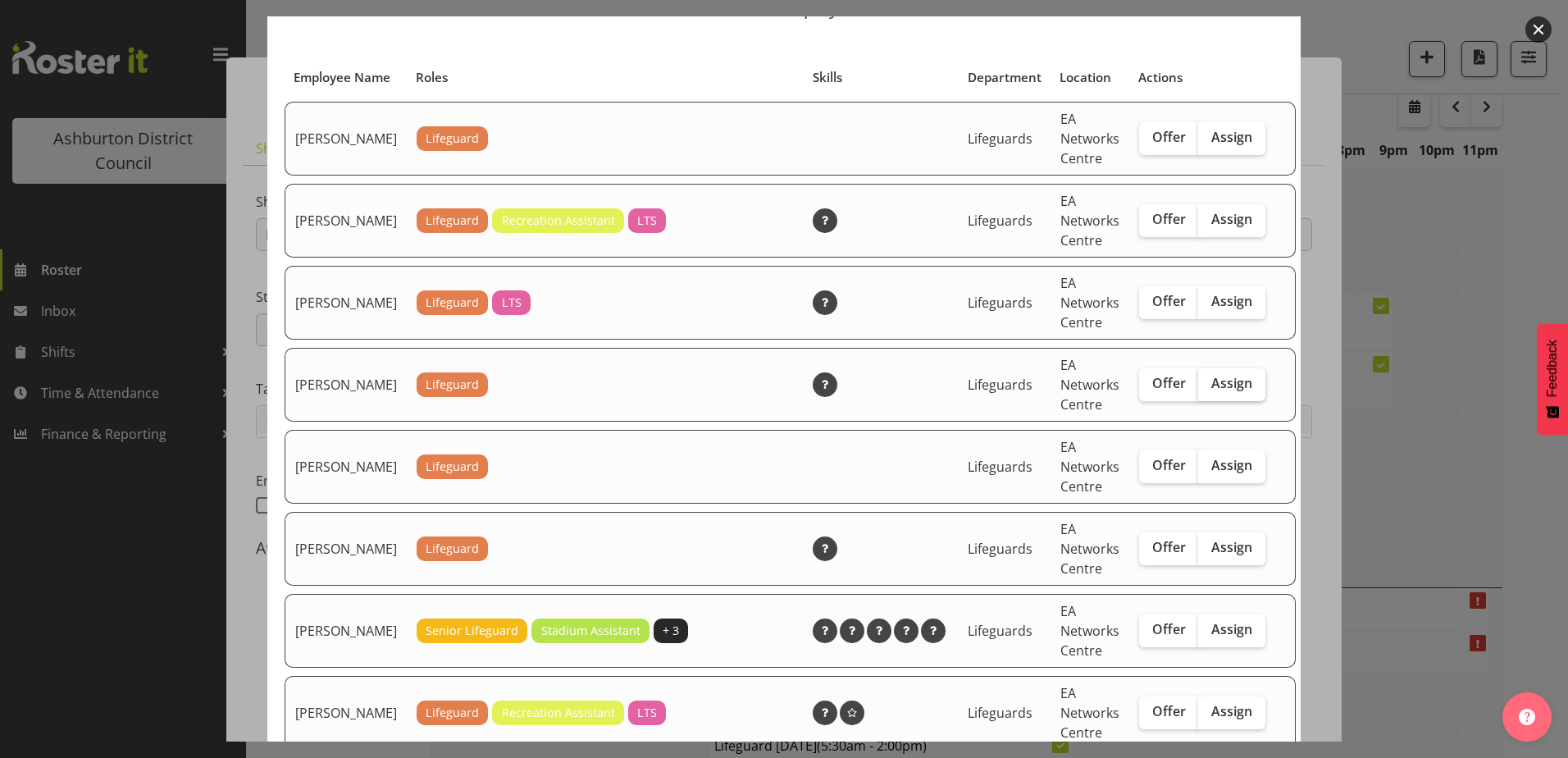
click at [1224, 391] on span "Assign" at bounding box center [1232, 383] width 41 height 16
click at [1209, 389] on input "Assign" at bounding box center [1203, 384] width 11 height 11
checkbox input "true"
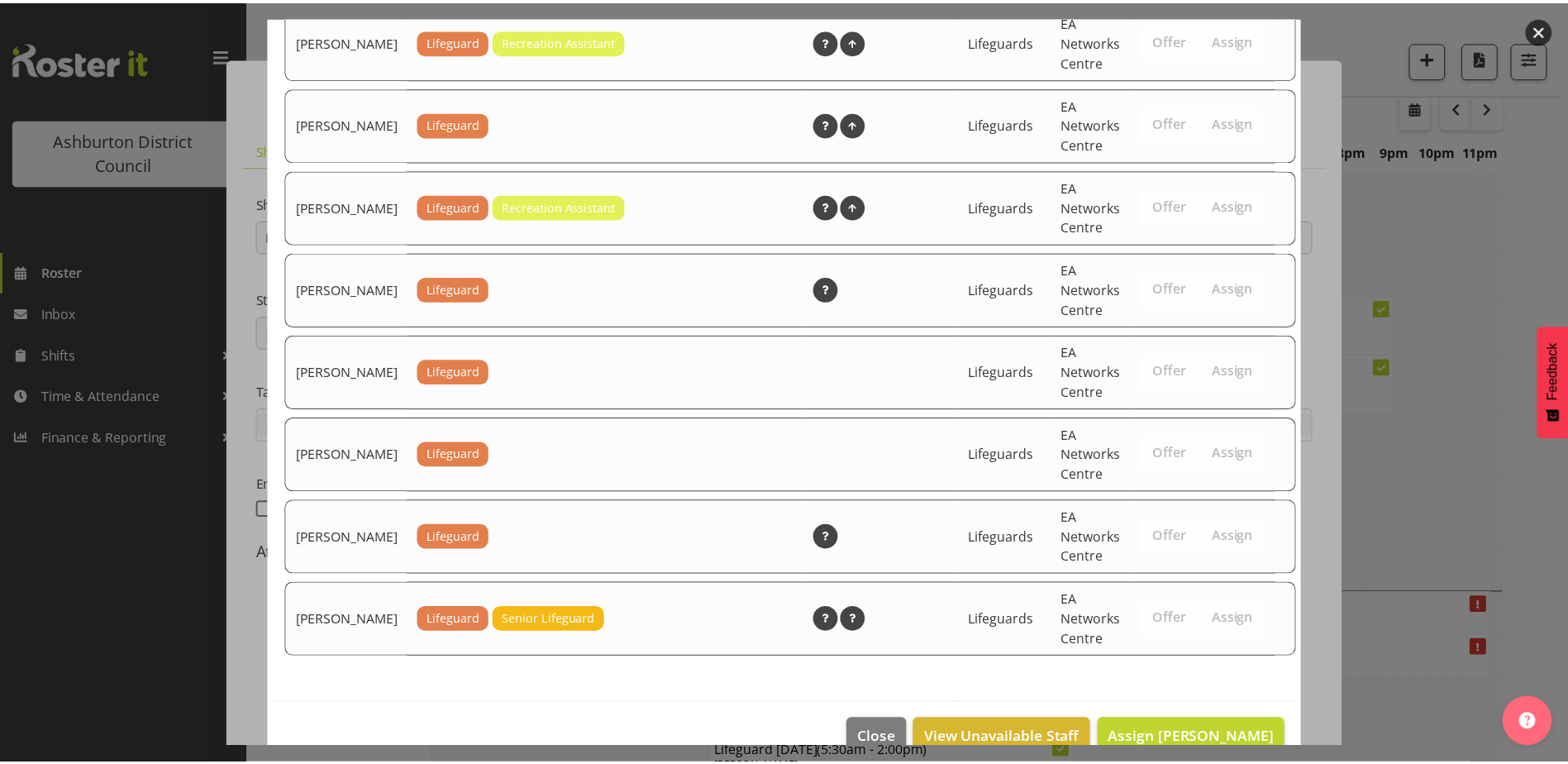
scroll to position [2632, 0]
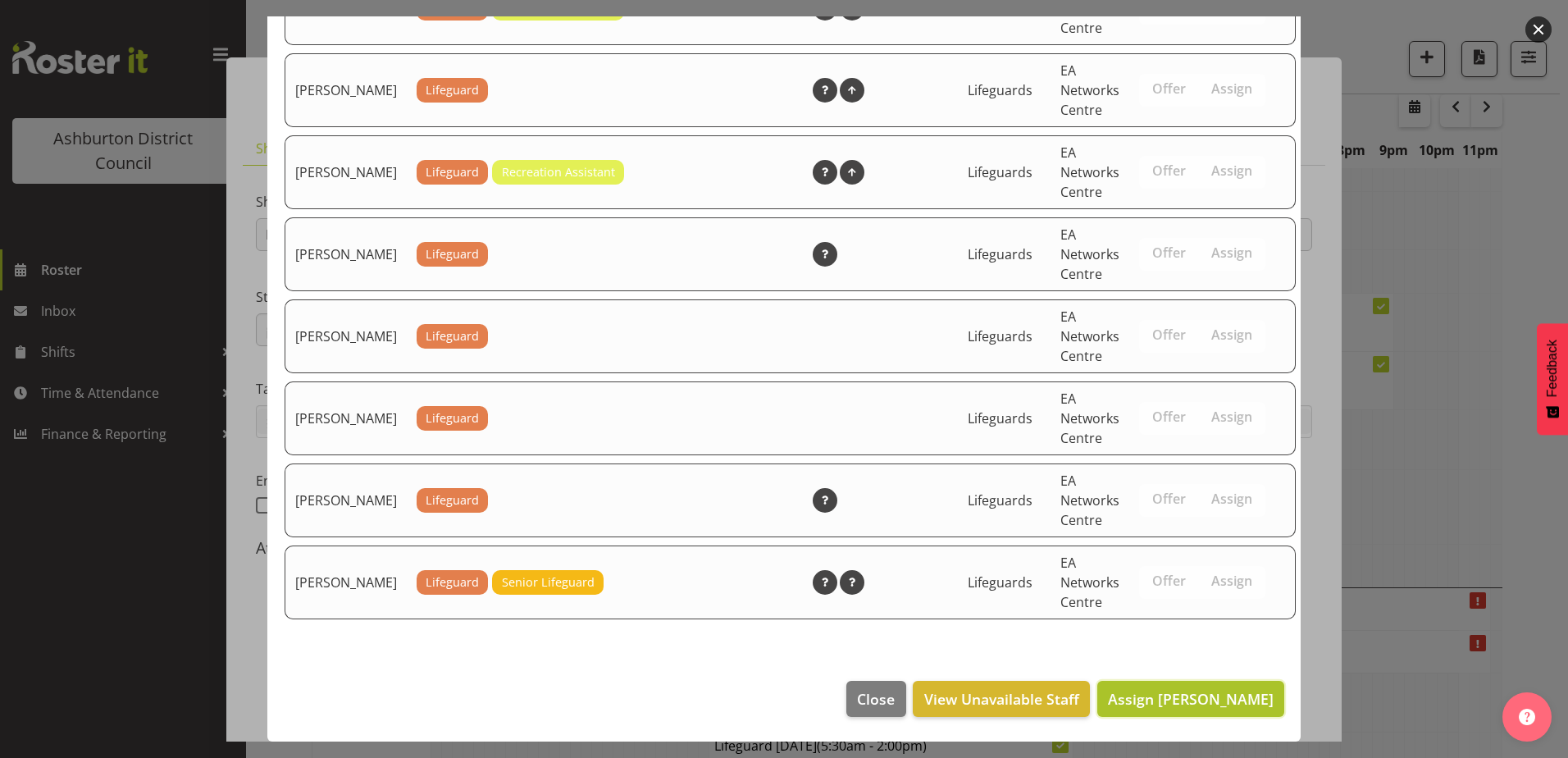
click at [1193, 695] on span "Assign [PERSON_NAME]" at bounding box center [1190, 699] width 165 height 20
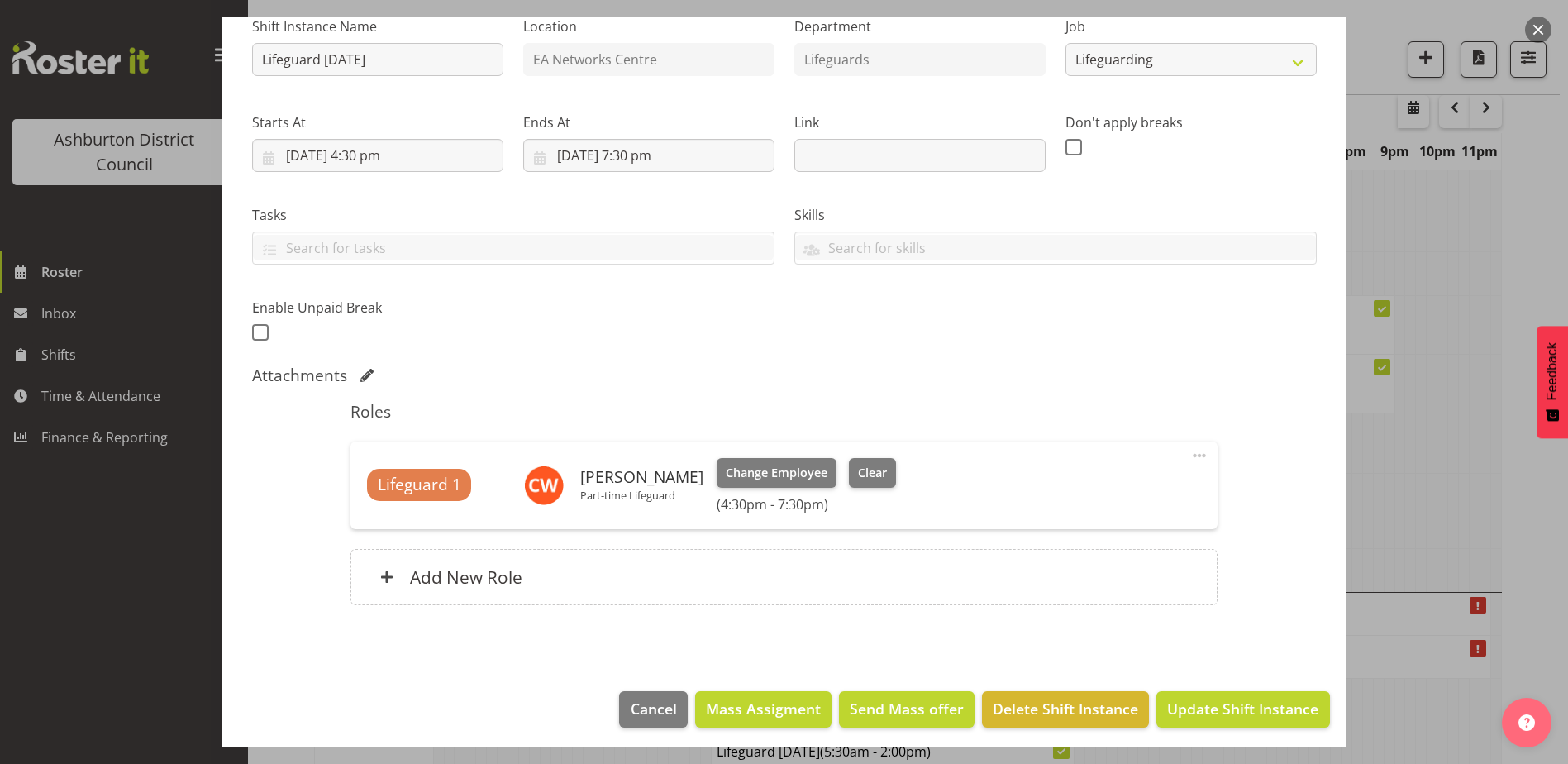
scroll to position [182, 0]
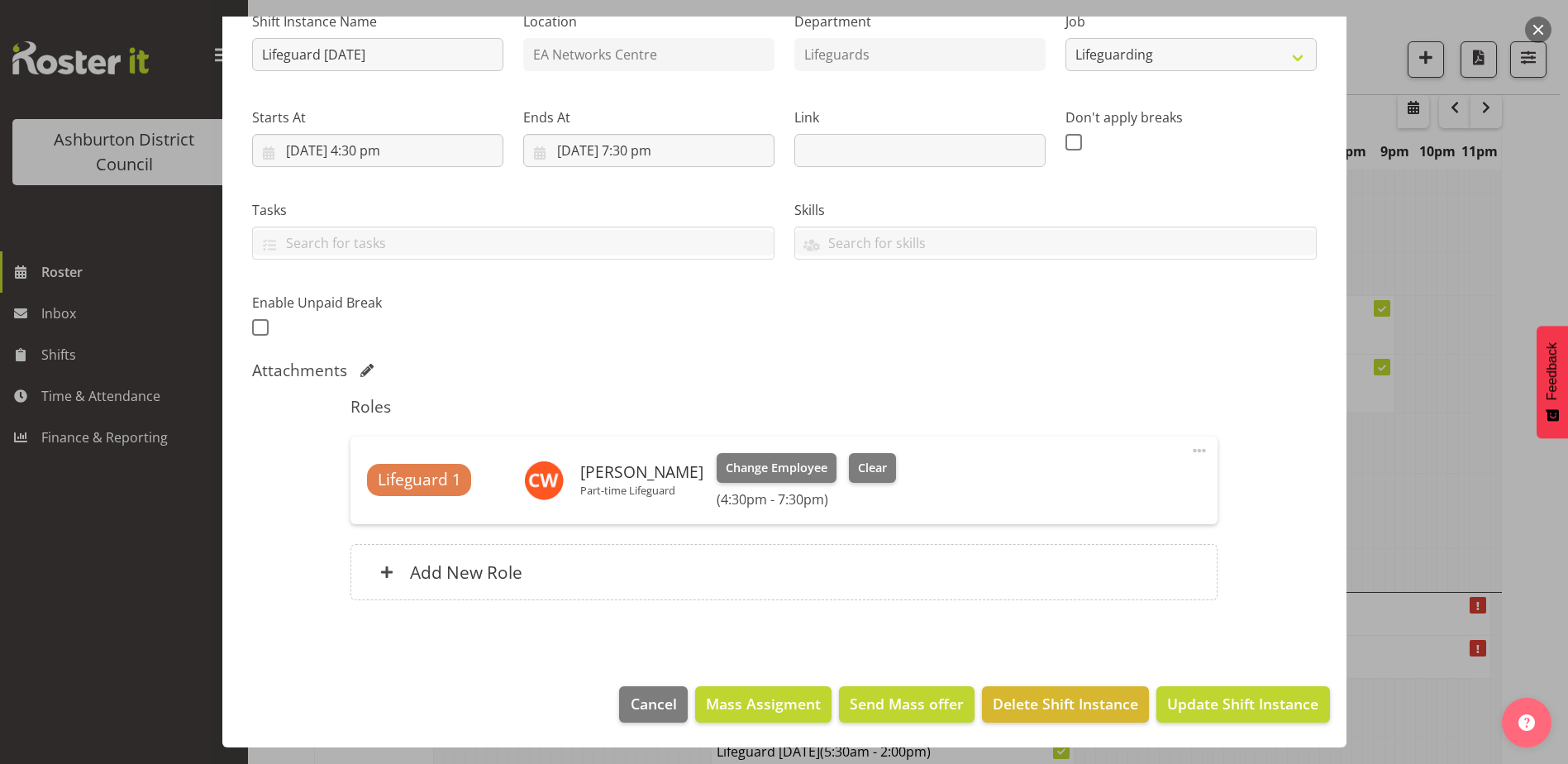
click at [1226, 727] on footer "Cancel Mass Assigment Send Mass offer Delete Shift Instance Update Shift Instan…" at bounding box center [784, 709] width 1125 height 77
click at [1229, 694] on span "Update Shift Instance" at bounding box center [1243, 703] width 151 height 21
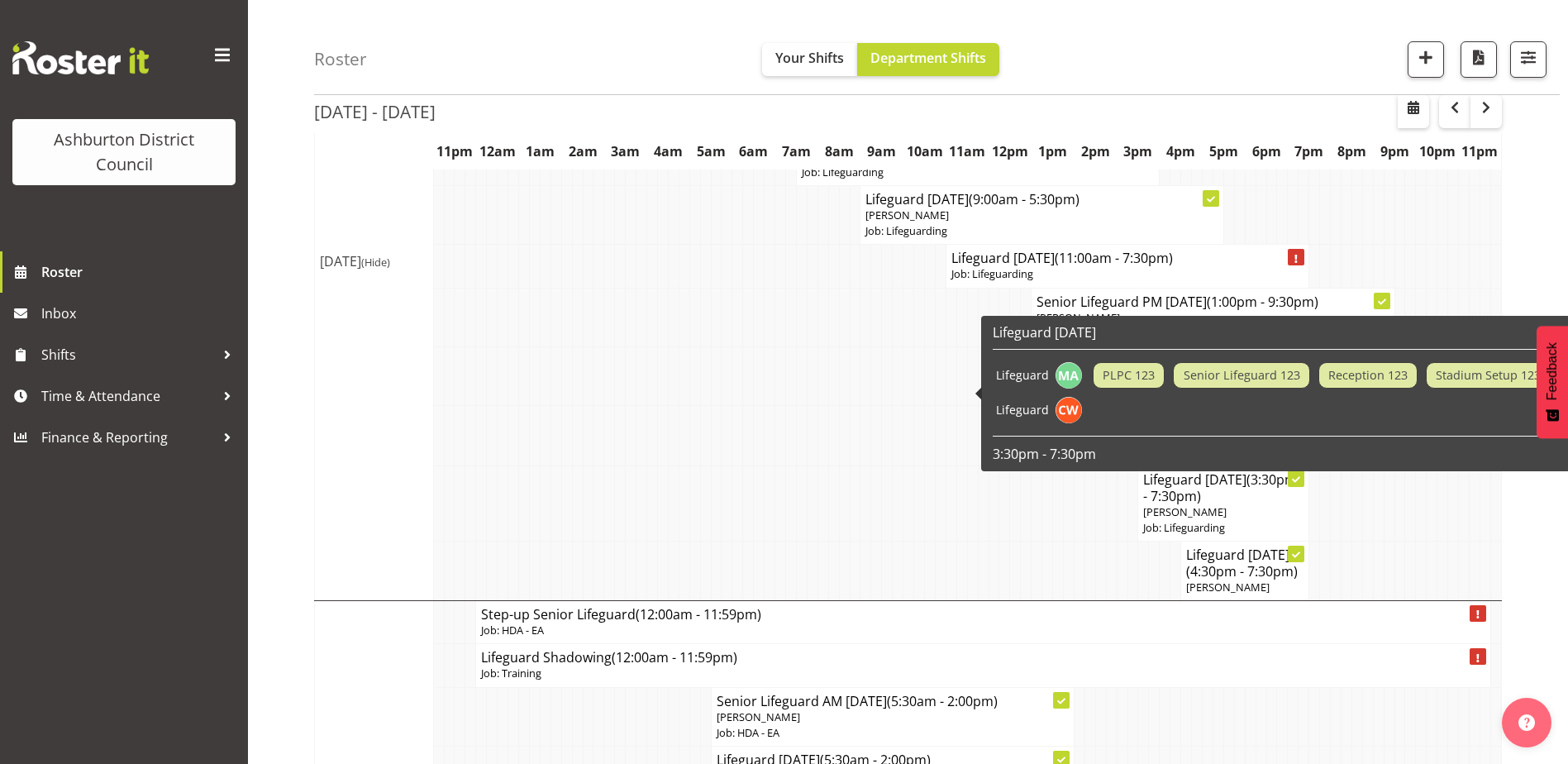
scroll to position [1295, 0]
